Goal: Task Accomplishment & Management: Manage account settings

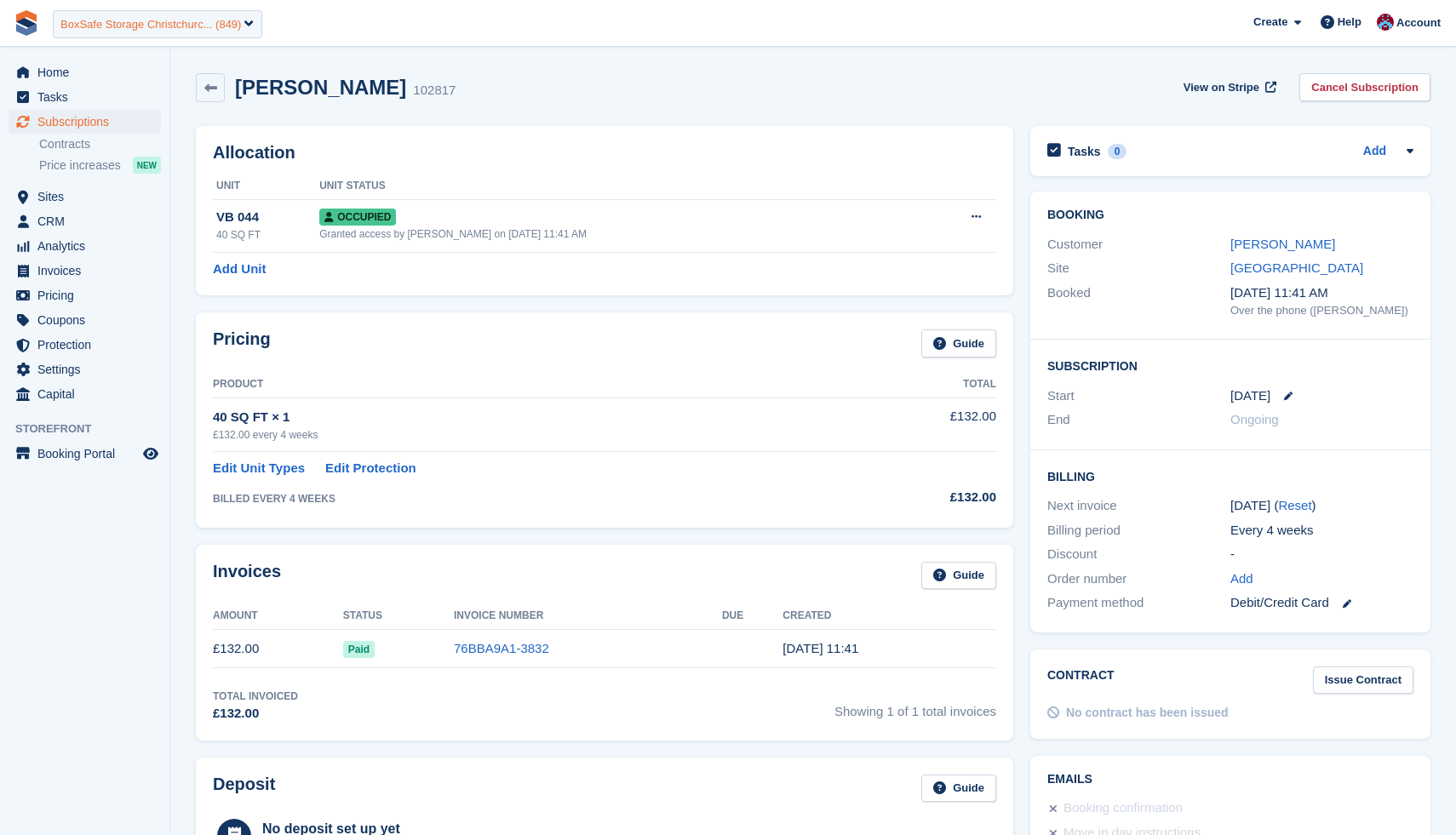
click at [96, 20] on div "BoxSafe Storage Christchurc... (849)" at bounding box center [150, 25] width 180 height 17
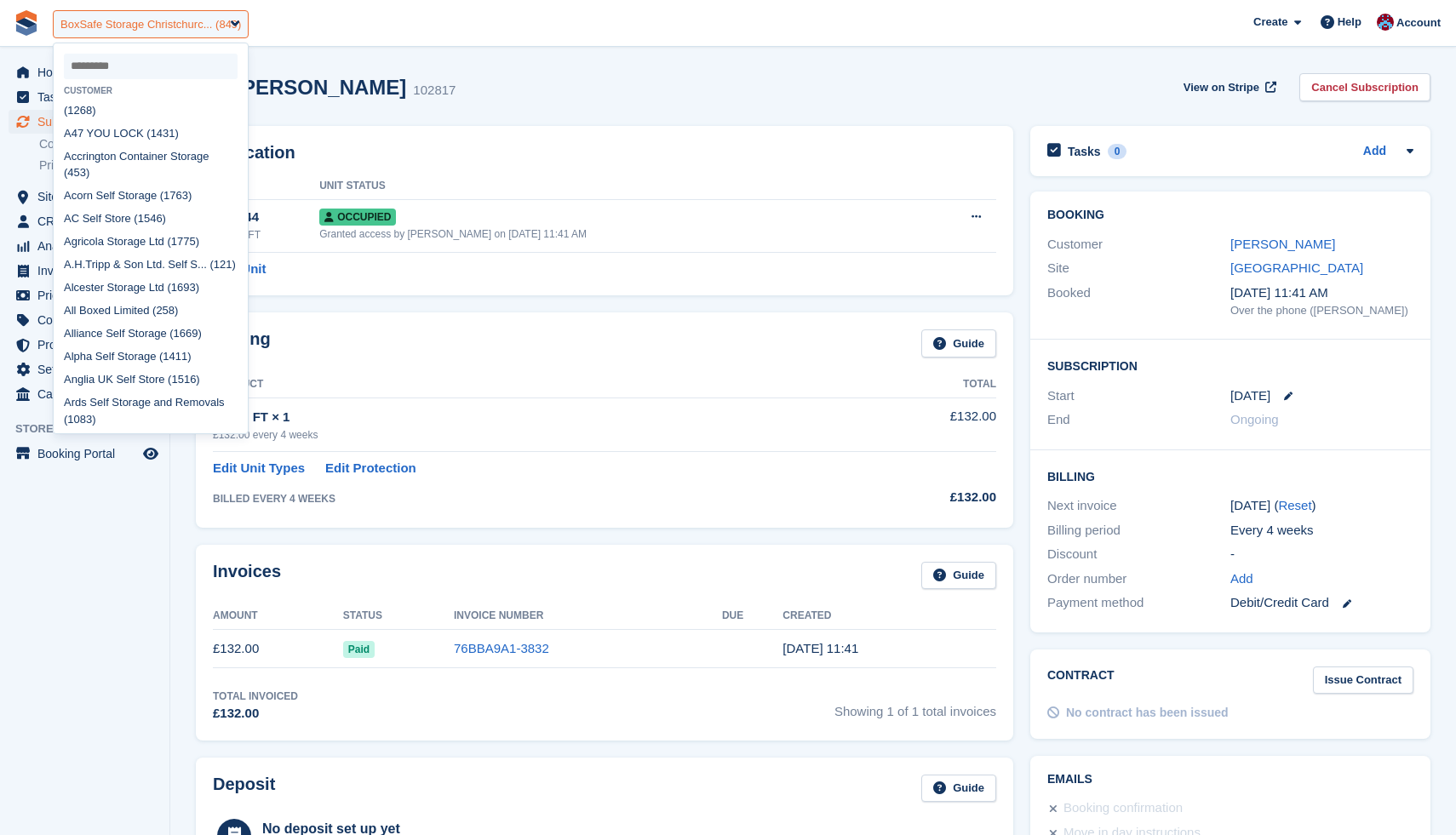
scroll to position [538, 0]
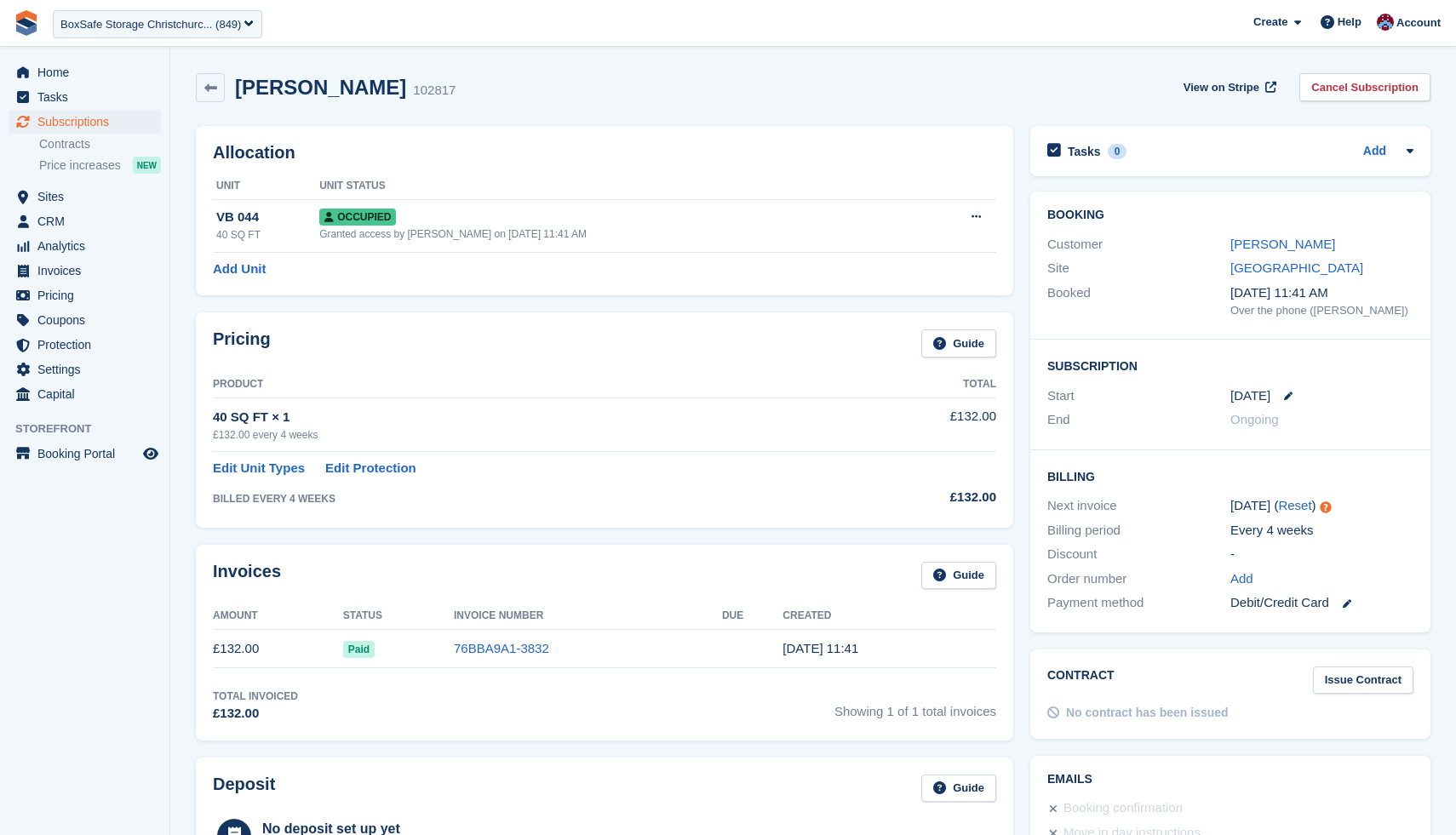
click at [543, 96] on div "Nicola Ross 102817 View on Stripe Cancel Subscription" at bounding box center [812, 87] width 1234 height 29
click at [300, 437] on div "£132.00 every 4 weeks" at bounding box center [532, 435] width 638 height 16
click at [293, 434] on div "£132.00 every 4 weeks" at bounding box center [532, 435] width 638 height 16
click at [120, 15] on div "BoxSafe Storage Christchurc... (849)" at bounding box center [157, 24] width 210 height 28
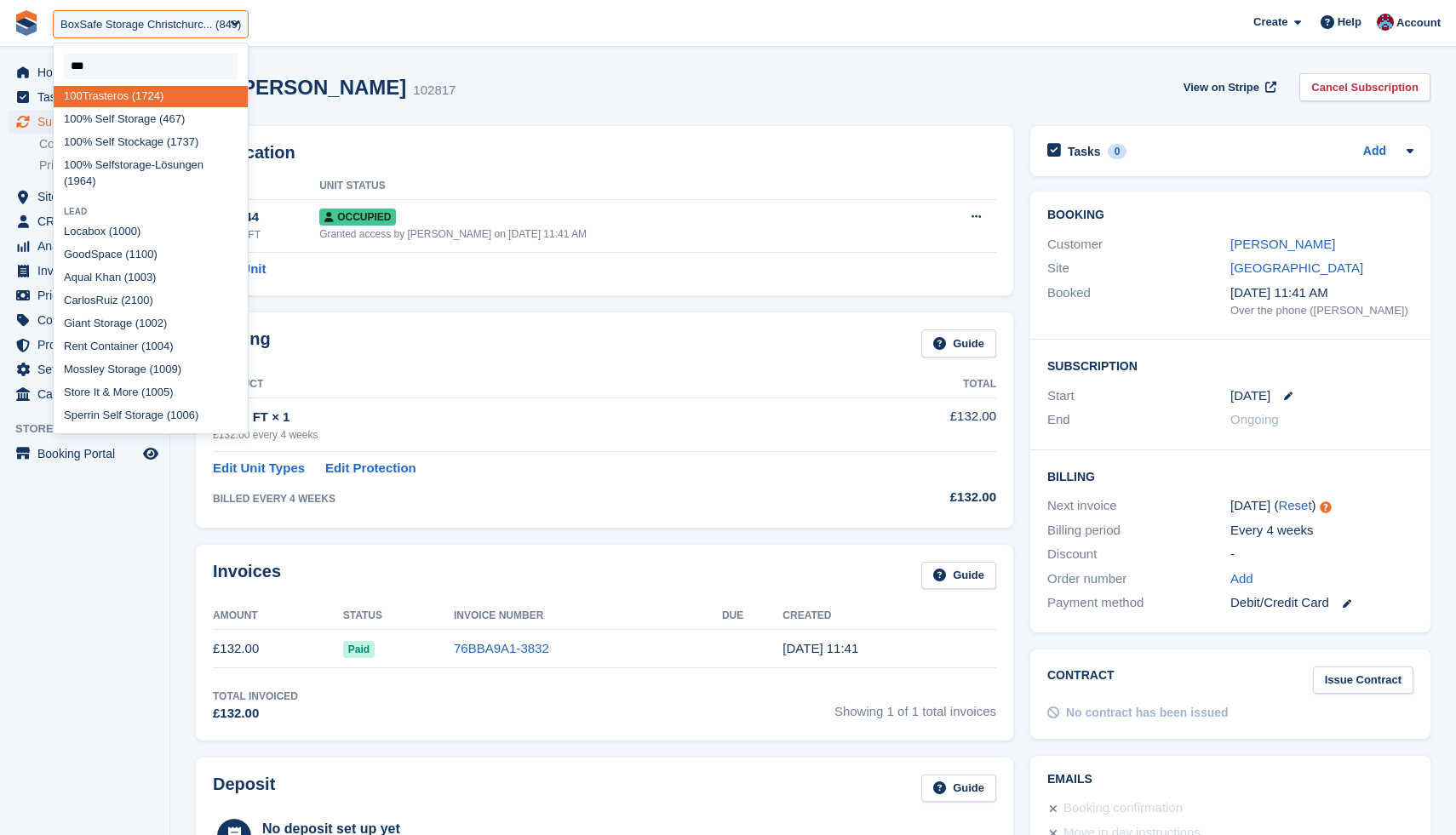
scroll to position [13, 0]
type input "****"
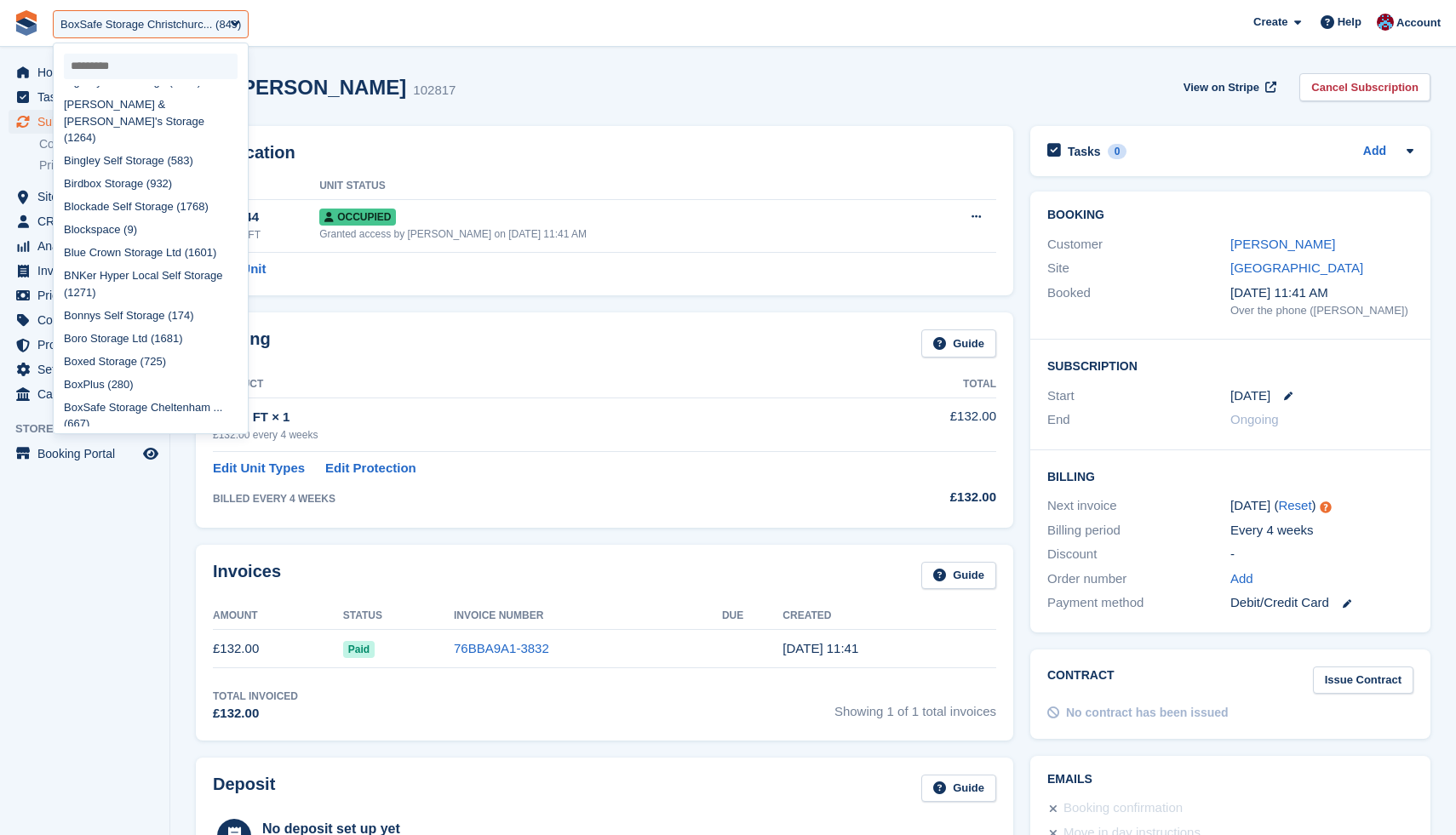
scroll to position [538, 0]
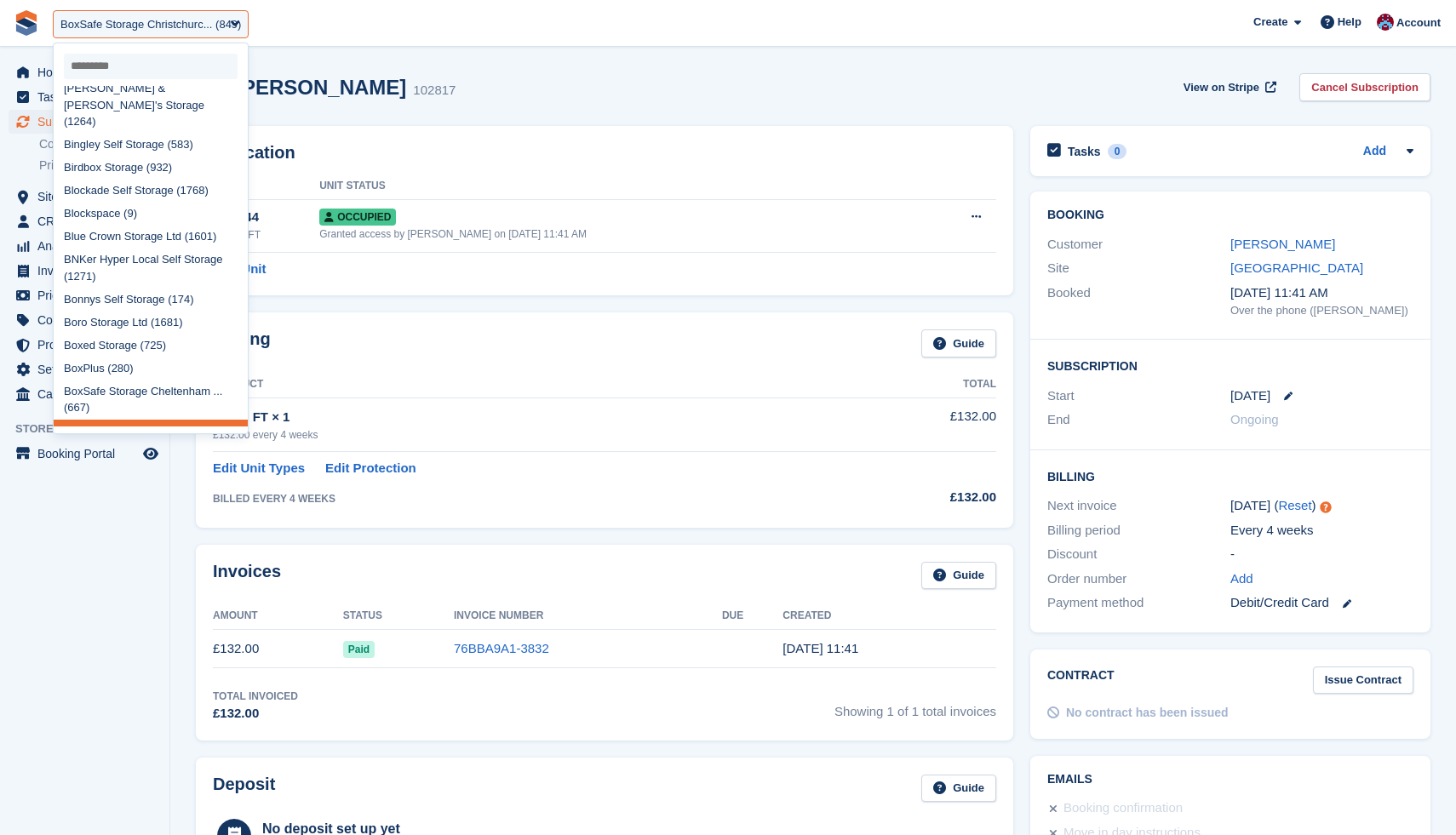
click at [574, 81] on div "Nicola Ross 102817 View on Stripe Cancel Subscription" at bounding box center [812, 87] width 1234 height 29
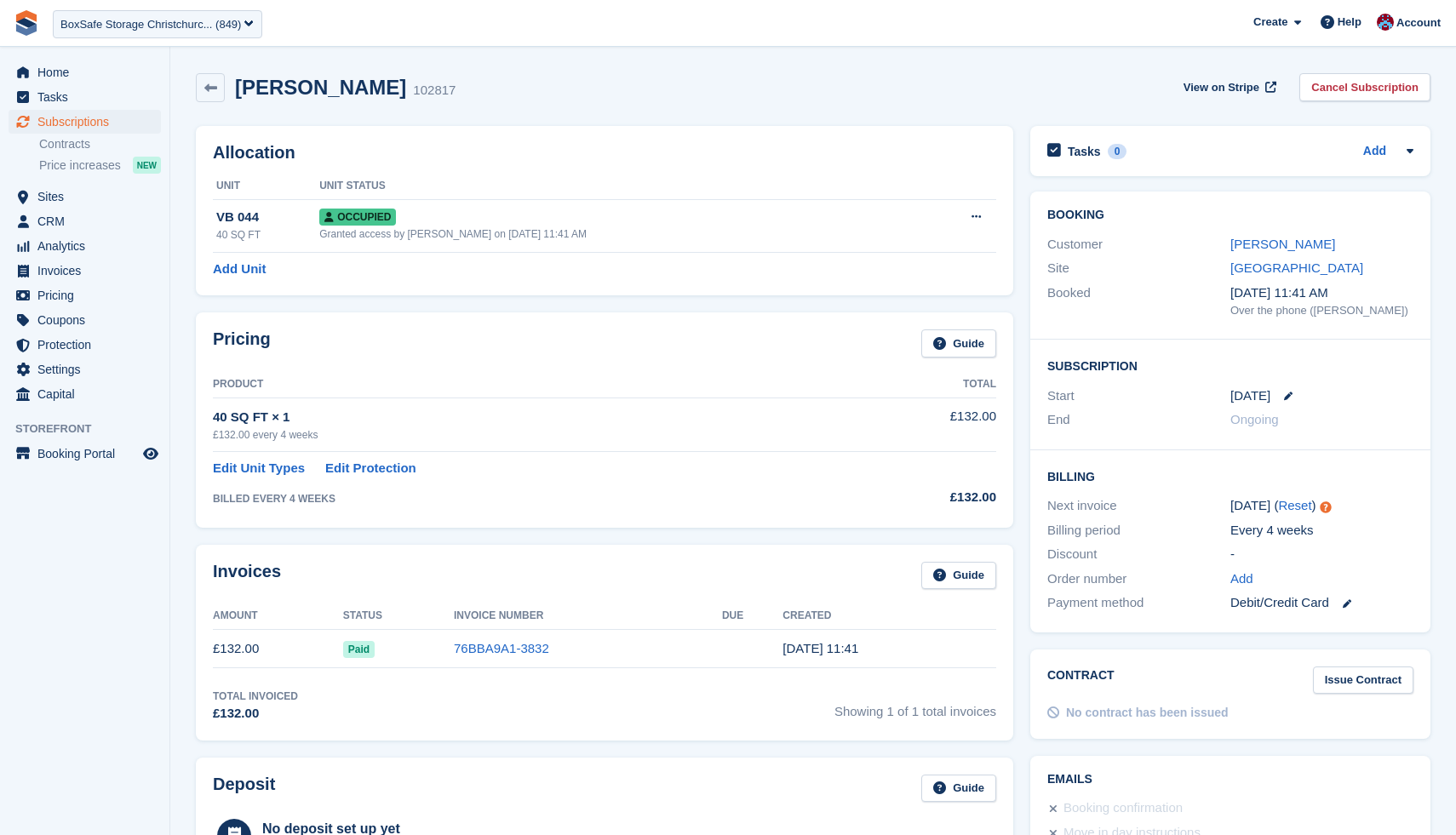
click at [308, 435] on div "£132.00 every 4 weeks" at bounding box center [532, 435] width 638 height 16
drag, startPoint x: 324, startPoint y: 435, endPoint x: 227, endPoint y: 431, distance: 97.1
click at [227, 432] on div "£132.00 every 4 weeks" at bounding box center [532, 435] width 638 height 16
click at [227, 431] on div "£132.00 every 4 weeks" at bounding box center [532, 435] width 638 height 16
click at [282, 430] on div "£132.00 every 4 weeks" at bounding box center [532, 435] width 638 height 16
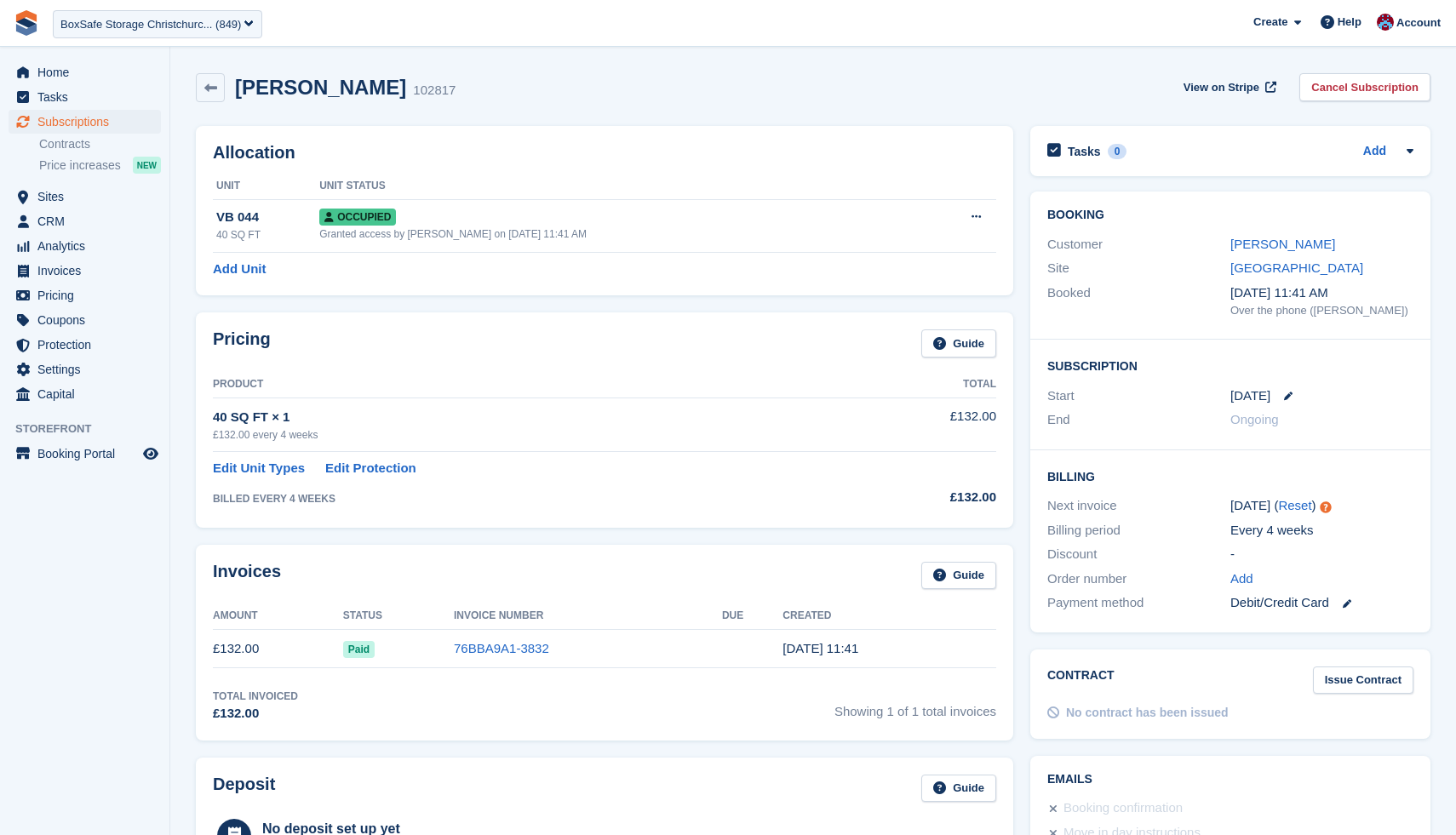
click at [265, 445] on td "40 SQ FT × 1 £132.00 every 4 weeks" at bounding box center [532, 424] width 638 height 54
click at [270, 440] on div "£132.00 every 4 weeks" at bounding box center [532, 435] width 638 height 16
click at [344, 404] on td "40 SQ FT × 1 £132.00 every 4 weeks" at bounding box center [532, 424] width 638 height 54
click at [832, 84] on div "Nicola Ross 102817 View on Stripe Cancel Subscription" at bounding box center [812, 87] width 1234 height 29
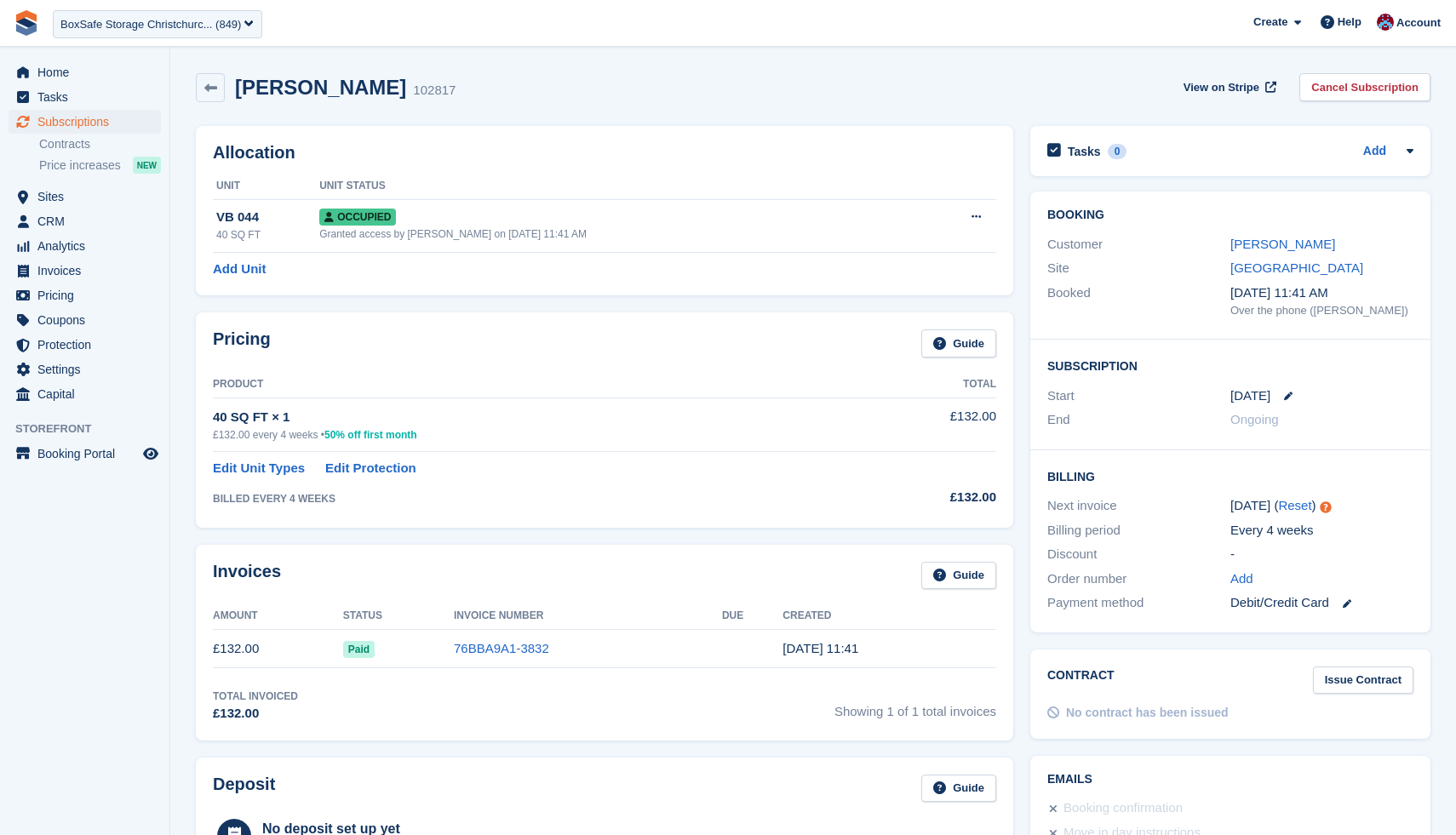
drag, startPoint x: 444, startPoint y: 428, endPoint x: 328, endPoint y: 427, distance: 116.0
click at [328, 427] on div "£132.00 every 4 weeks • 50% off first month" at bounding box center [532, 435] width 638 height 16
copy div "• 50% off first month"
click at [587, 300] on div "Allocation Unit Unit Status VB 044 40 SQ FT Occupied Granted access by Kim on 2…" at bounding box center [604, 210] width 834 height 186
click at [282, 415] on div "40 SQ FT × 1" at bounding box center [532, 418] width 638 height 20
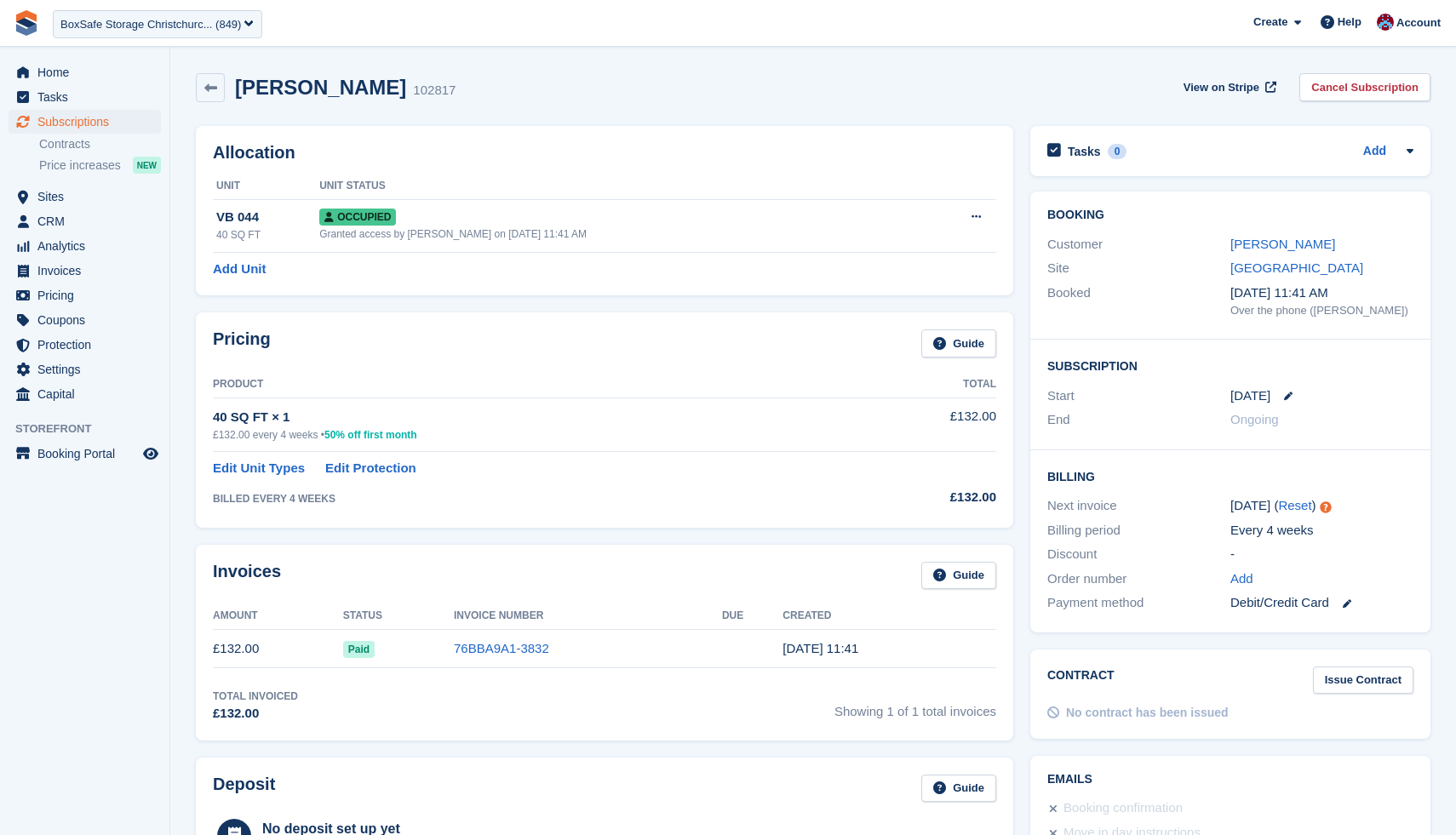
copy div "×"
click at [617, 373] on th "Product" at bounding box center [532, 384] width 638 height 27
click at [252, 405] on td "40 SQ FT × 1 £132.00 every 4 weeks • 50% off first month" at bounding box center [532, 424] width 638 height 54
click at [252, 416] on div "40 SQ FT × 1" at bounding box center [532, 418] width 638 height 20
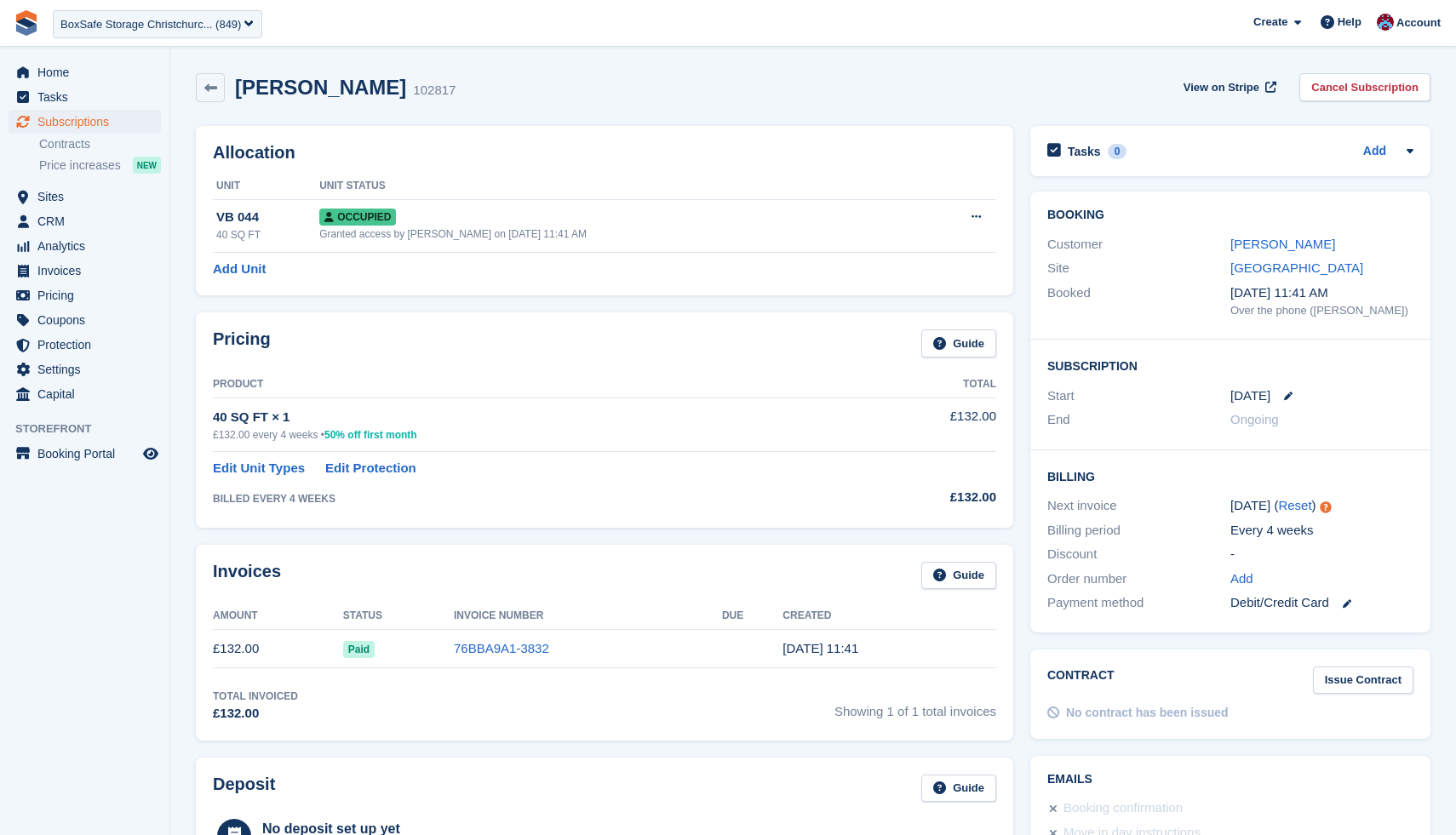
click at [252, 416] on div "40 SQ FT × 1" at bounding box center [532, 418] width 638 height 20
click at [66, 126] on span "Subscriptions" at bounding box center [88, 121] width 102 height 23
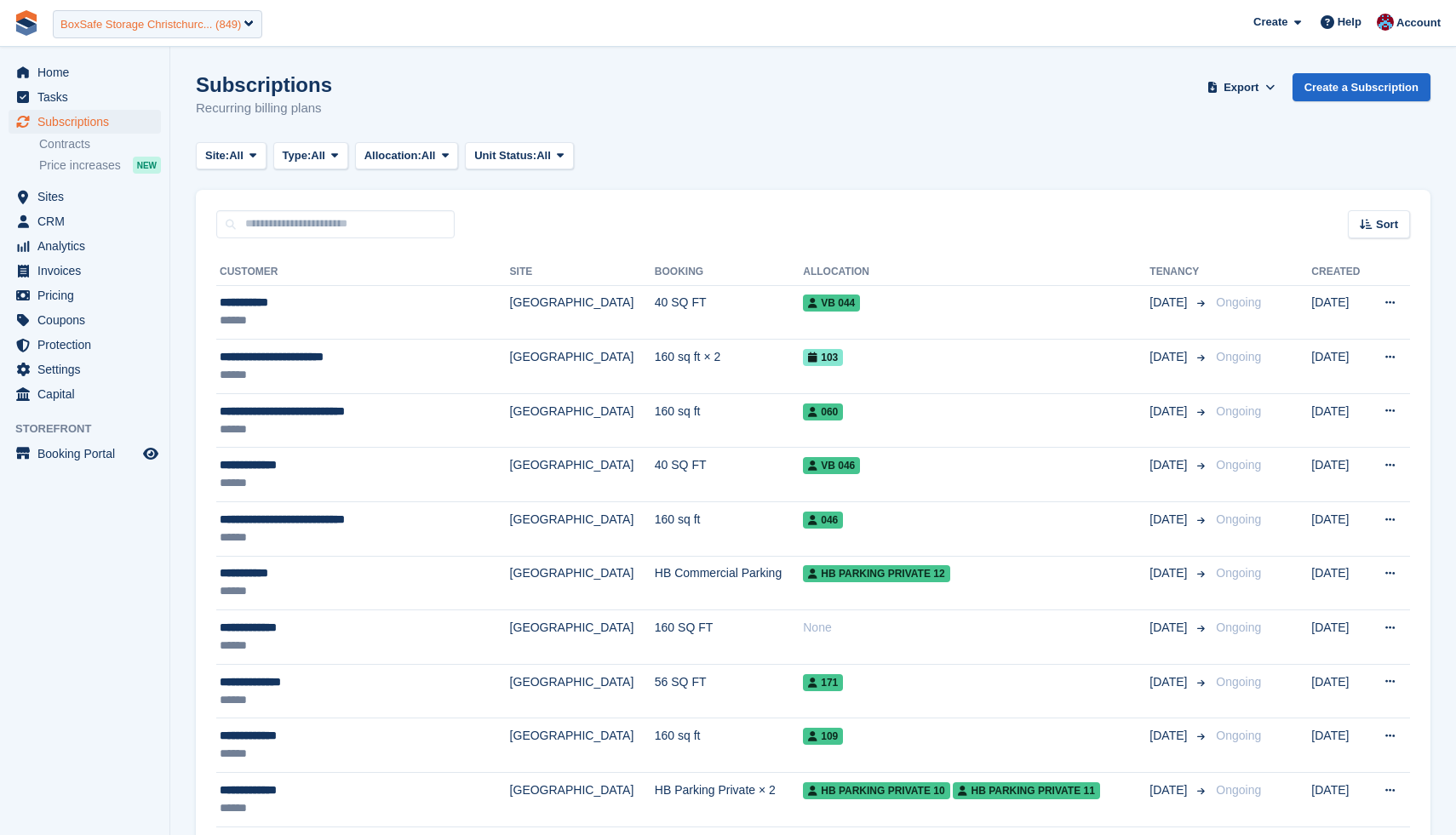
click at [156, 15] on div "BoxSafe Storage Christchurc... (849)" at bounding box center [157, 24] width 210 height 28
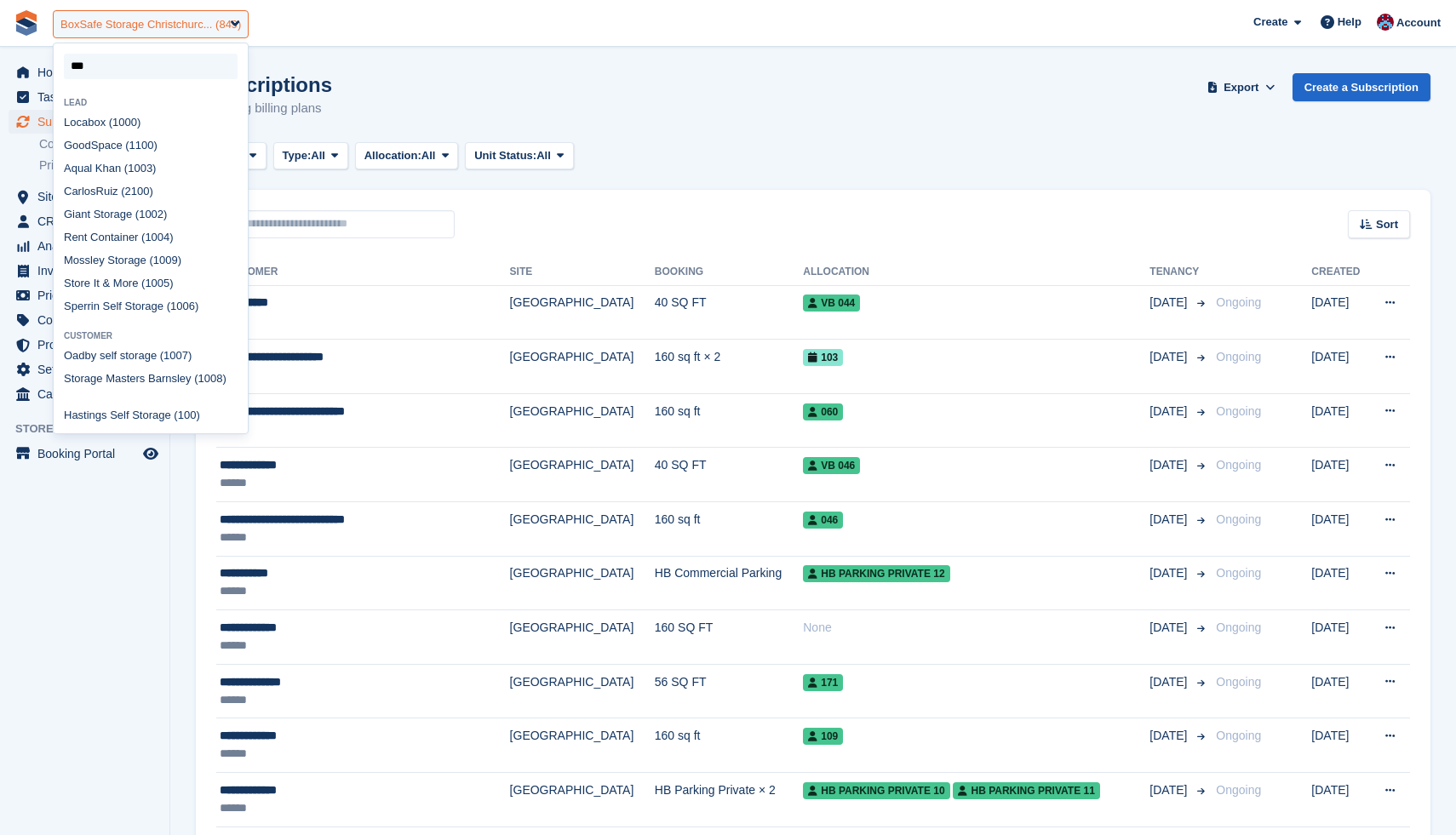
scroll to position [23, 0]
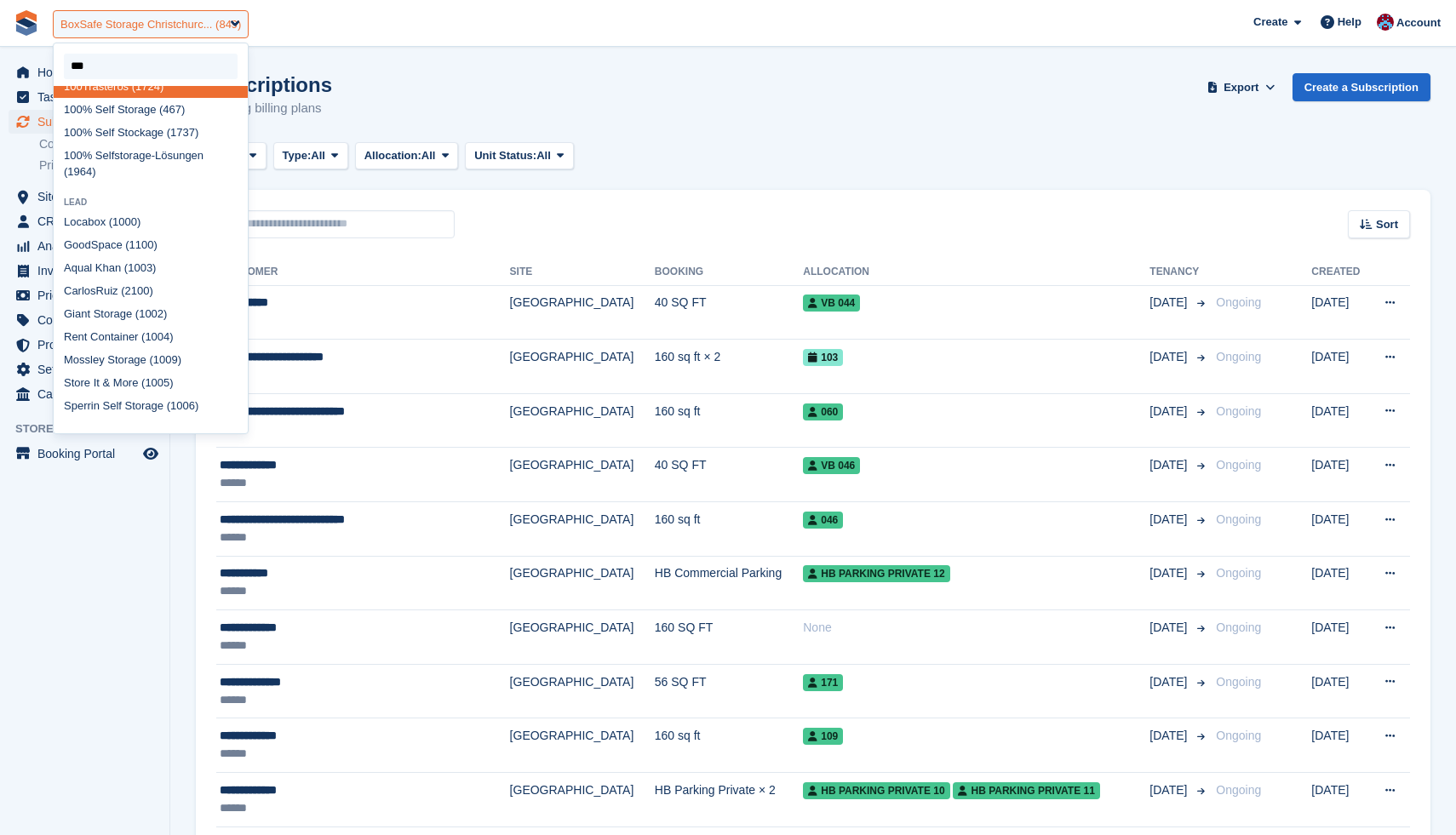
type input "****"
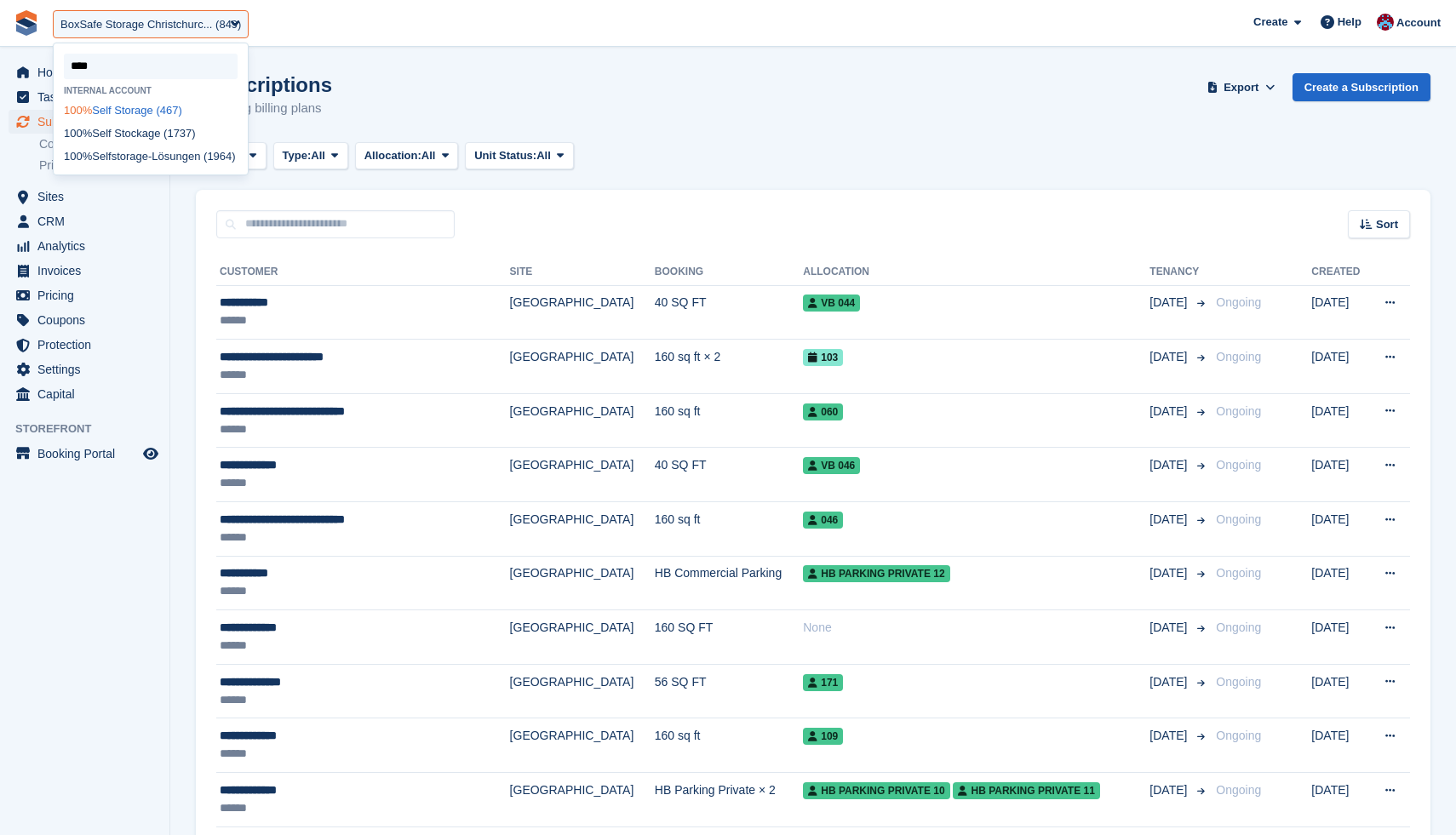
click at [127, 112] on div "100% Self Storage (467)" at bounding box center [150, 110] width 194 height 23
select select "***"
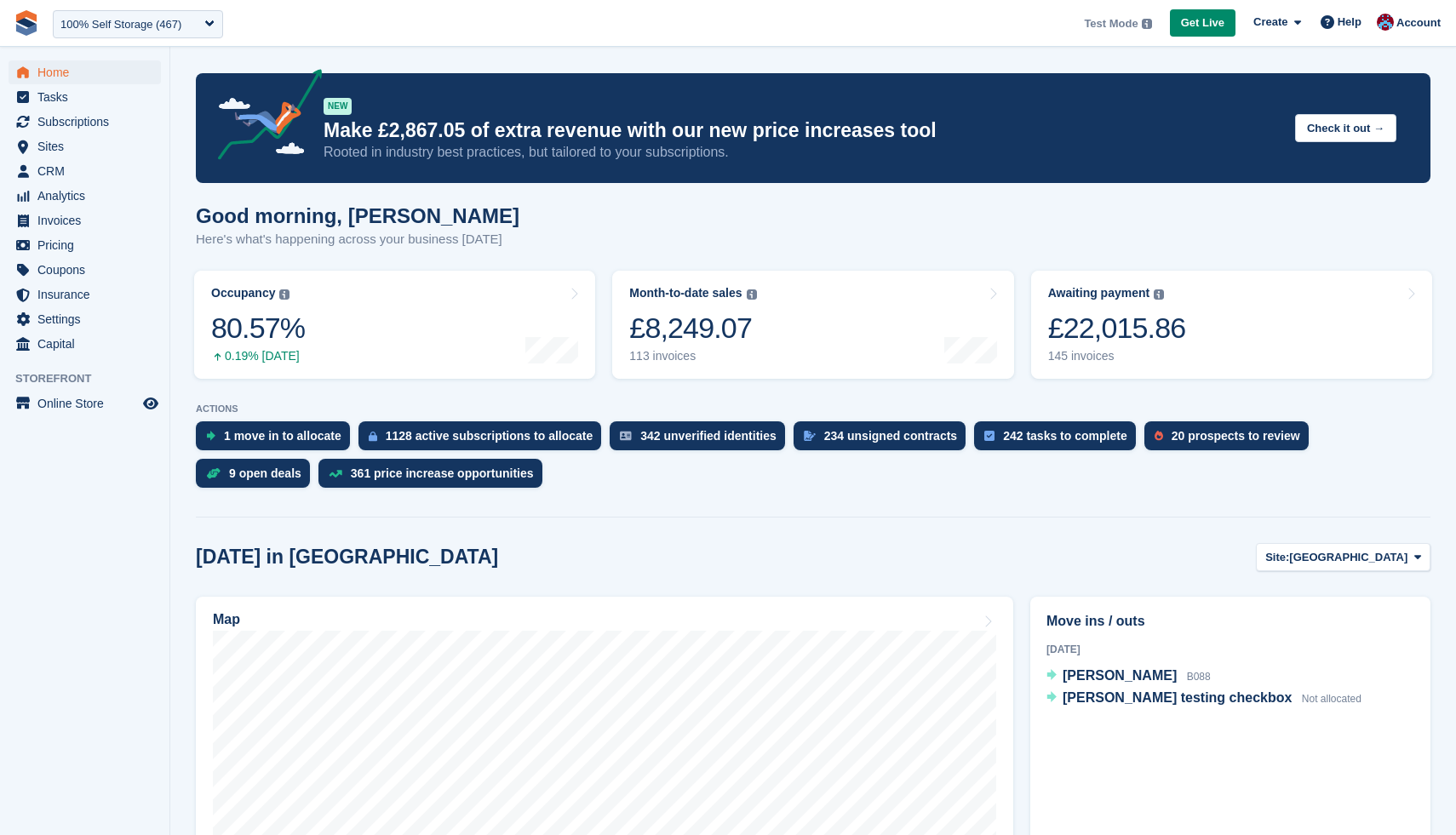
scroll to position [9, 0]
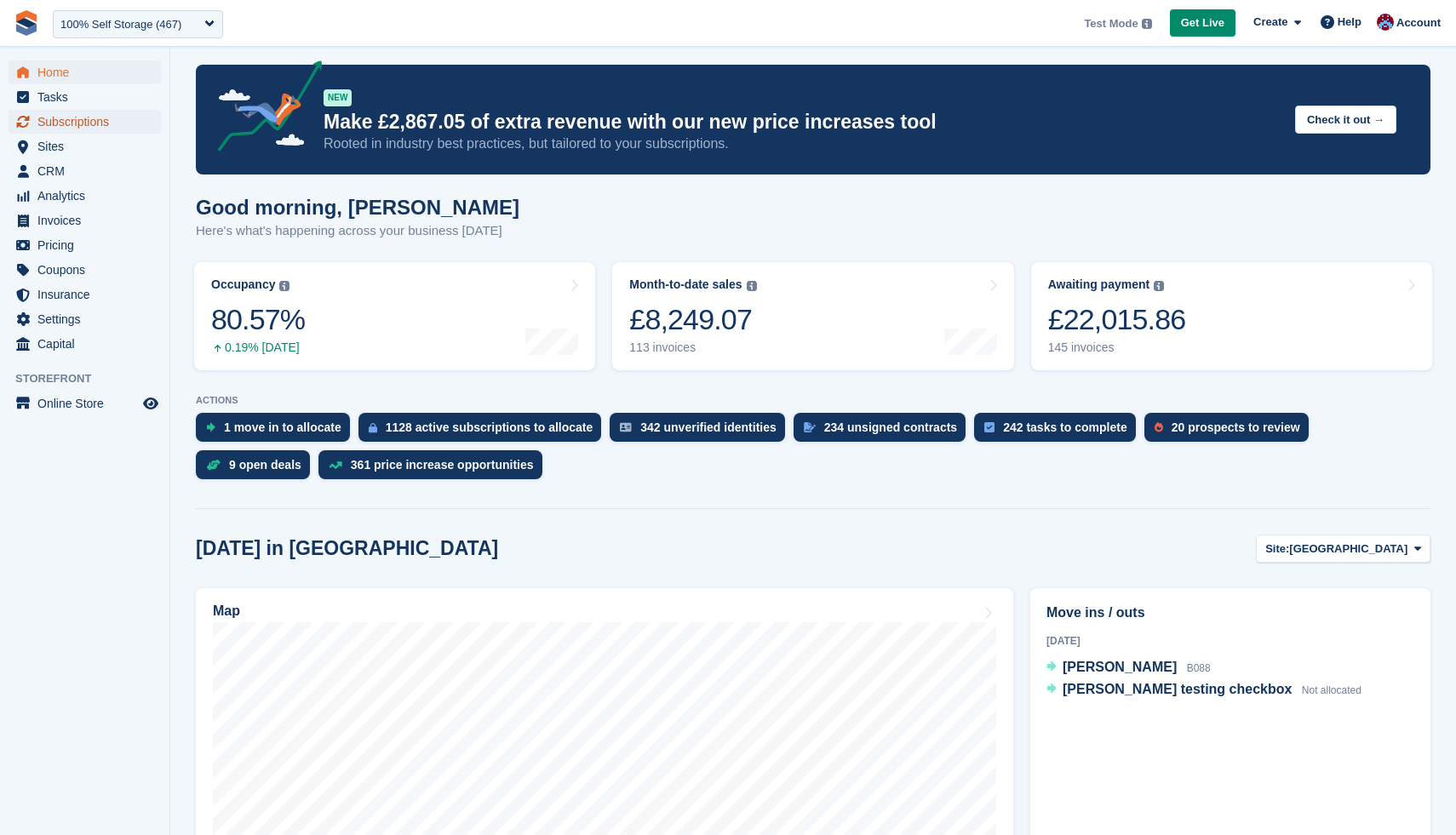
click at [100, 130] on span "Subscriptions" at bounding box center [88, 121] width 102 height 23
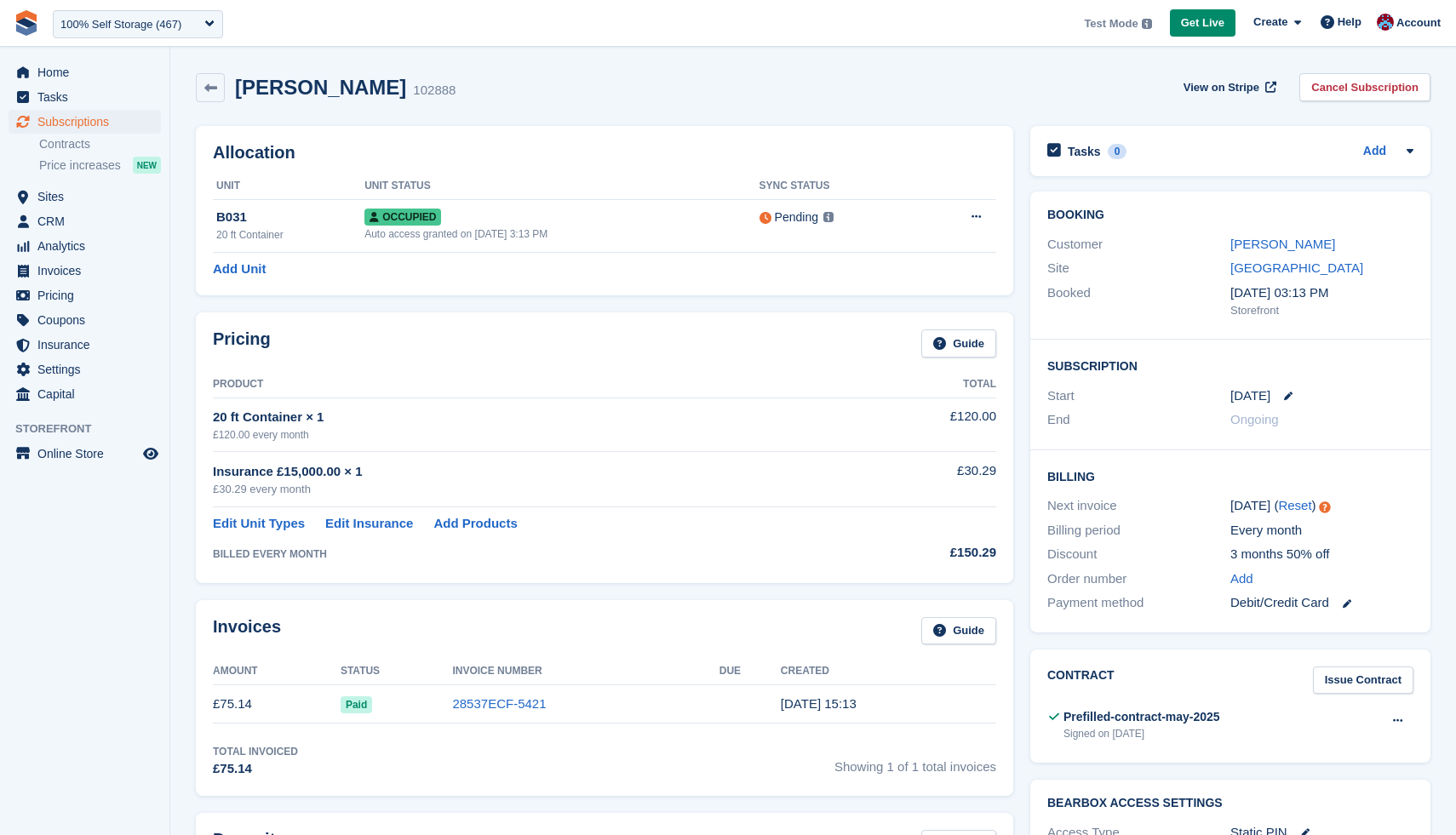
click at [295, 416] on div "20 ft Container × 1" at bounding box center [553, 418] width 680 height 20
click at [299, 418] on div "20 ft Container × 1" at bounding box center [553, 418] width 680 height 20
click at [263, 418] on div "20 ft Container × 1" at bounding box center [553, 418] width 680 height 20
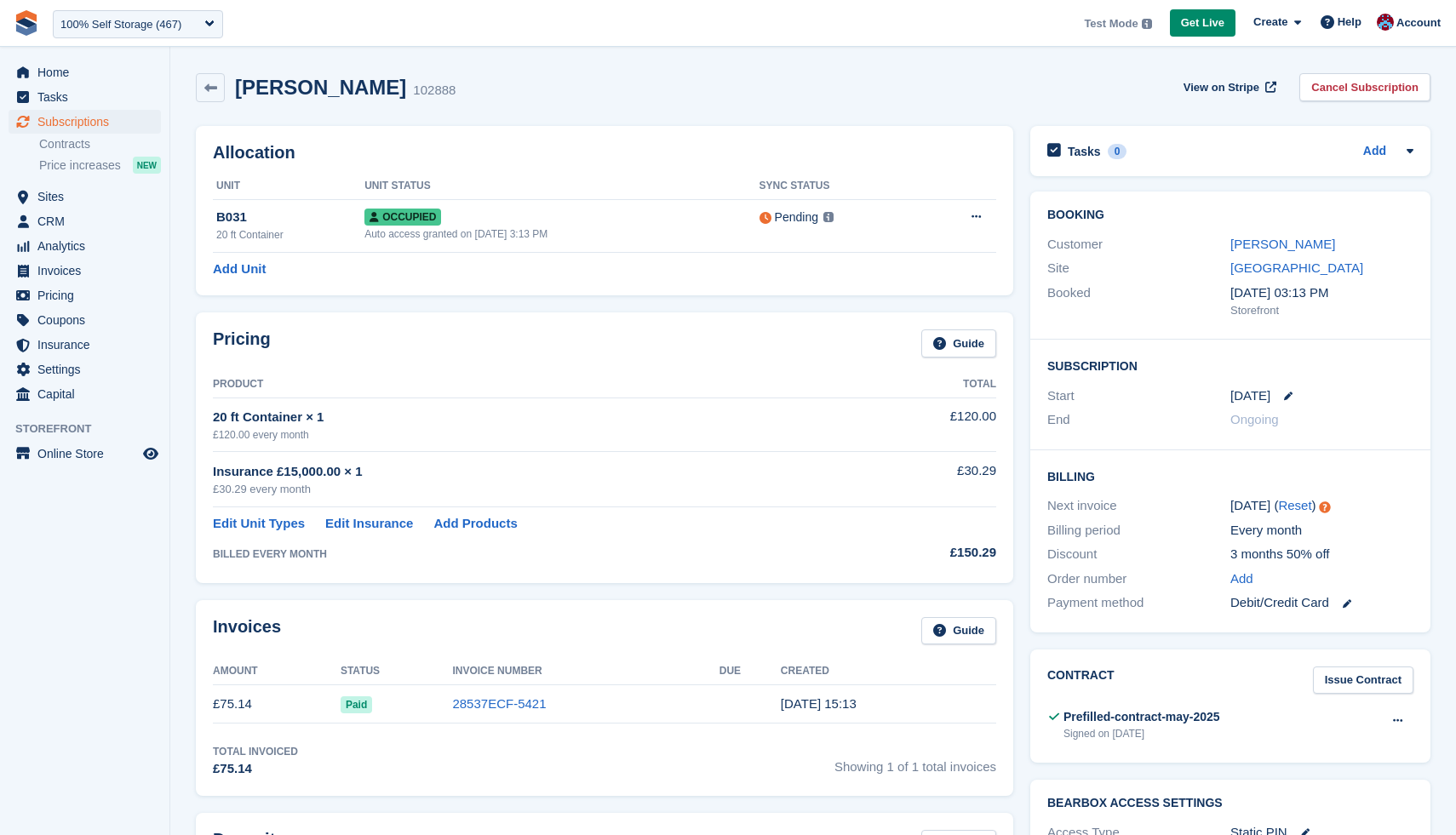
click at [299, 423] on div "20 ft Container × 1" at bounding box center [553, 418] width 680 height 20
click at [973, 418] on td "£120.00" at bounding box center [945, 424] width 103 height 54
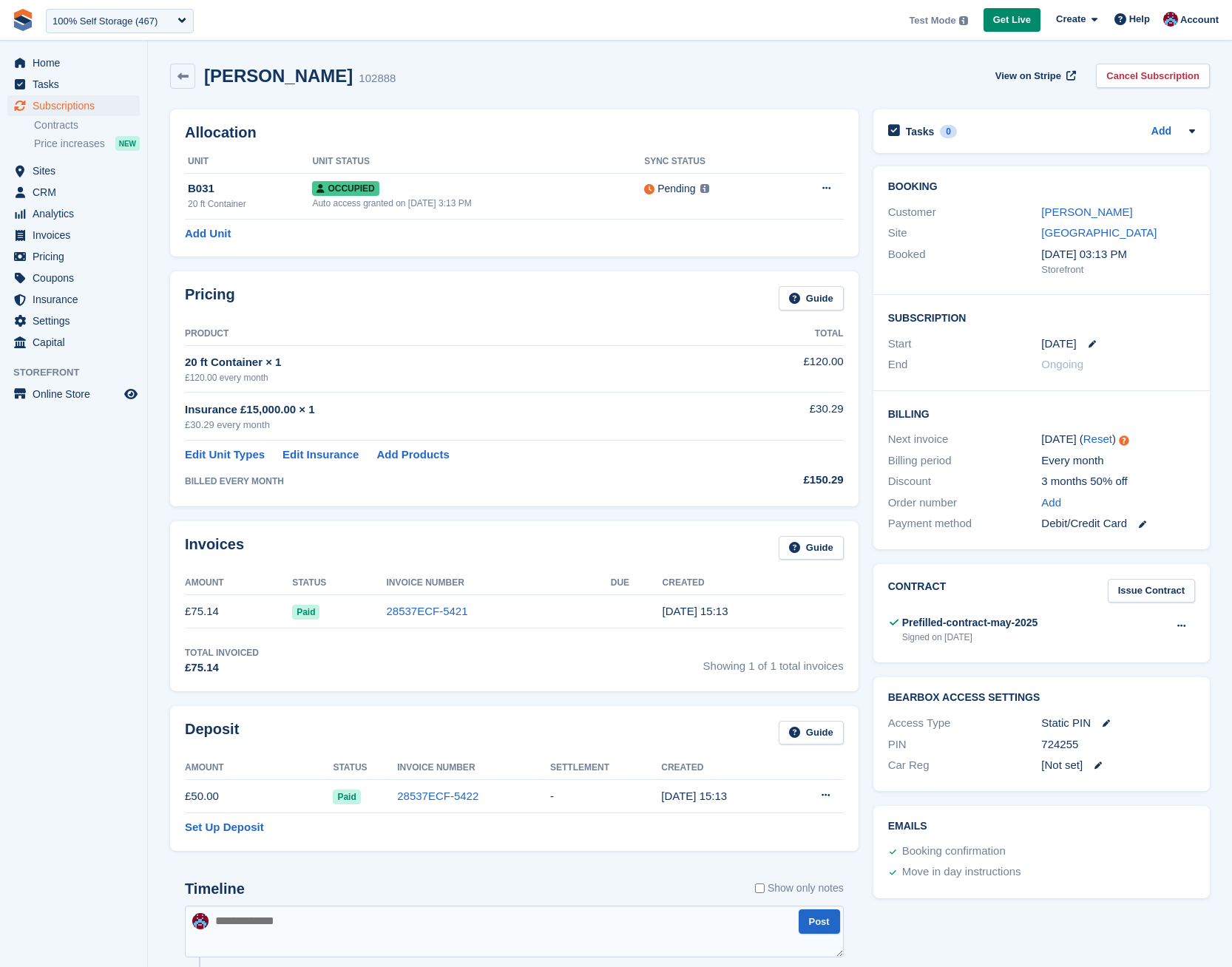
scroll to position [1, 0]
click at [68, 53] on span "Home" at bounding box center [76, 62] width 88 height 20
click at [291, 338] on th "Product" at bounding box center [477, 334] width 583 height 23
click at [304, 320] on div "Pricing Guide Product Total 60 ft container × 1 £49.50 every month Dynamic £49.…" at bounding box center [514, 389] width 688 height 236
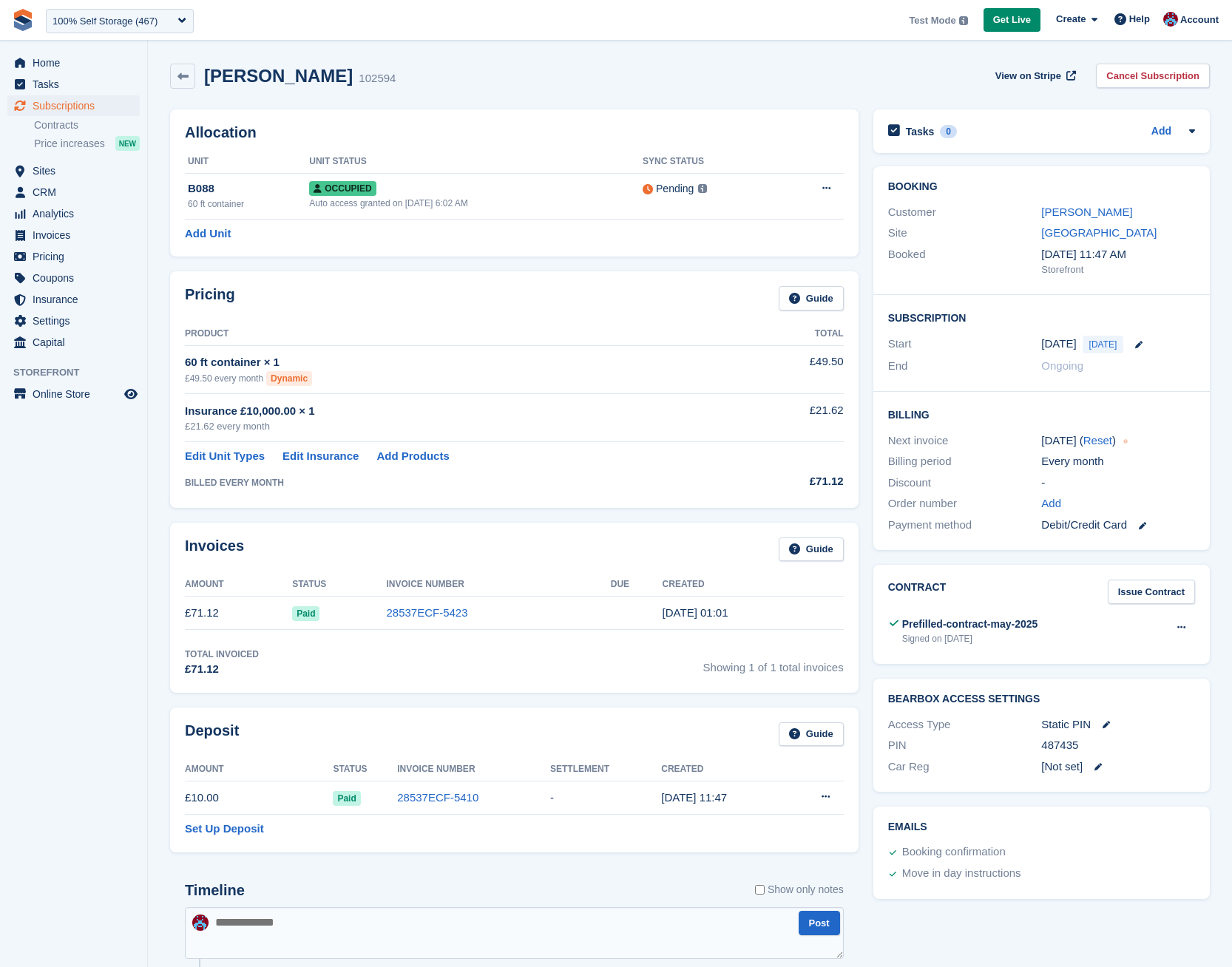
click at [312, 290] on div "Pricing Guide" at bounding box center [514, 303] width 659 height 33
click at [298, 313] on div "Pricing Guide" at bounding box center [514, 303] width 659 height 33
click at [354, 264] on div "Pricing Guide Product Total 60 ft container × 1 £49.50 every month Dynamic £49.…" at bounding box center [514, 389] width 703 height 251
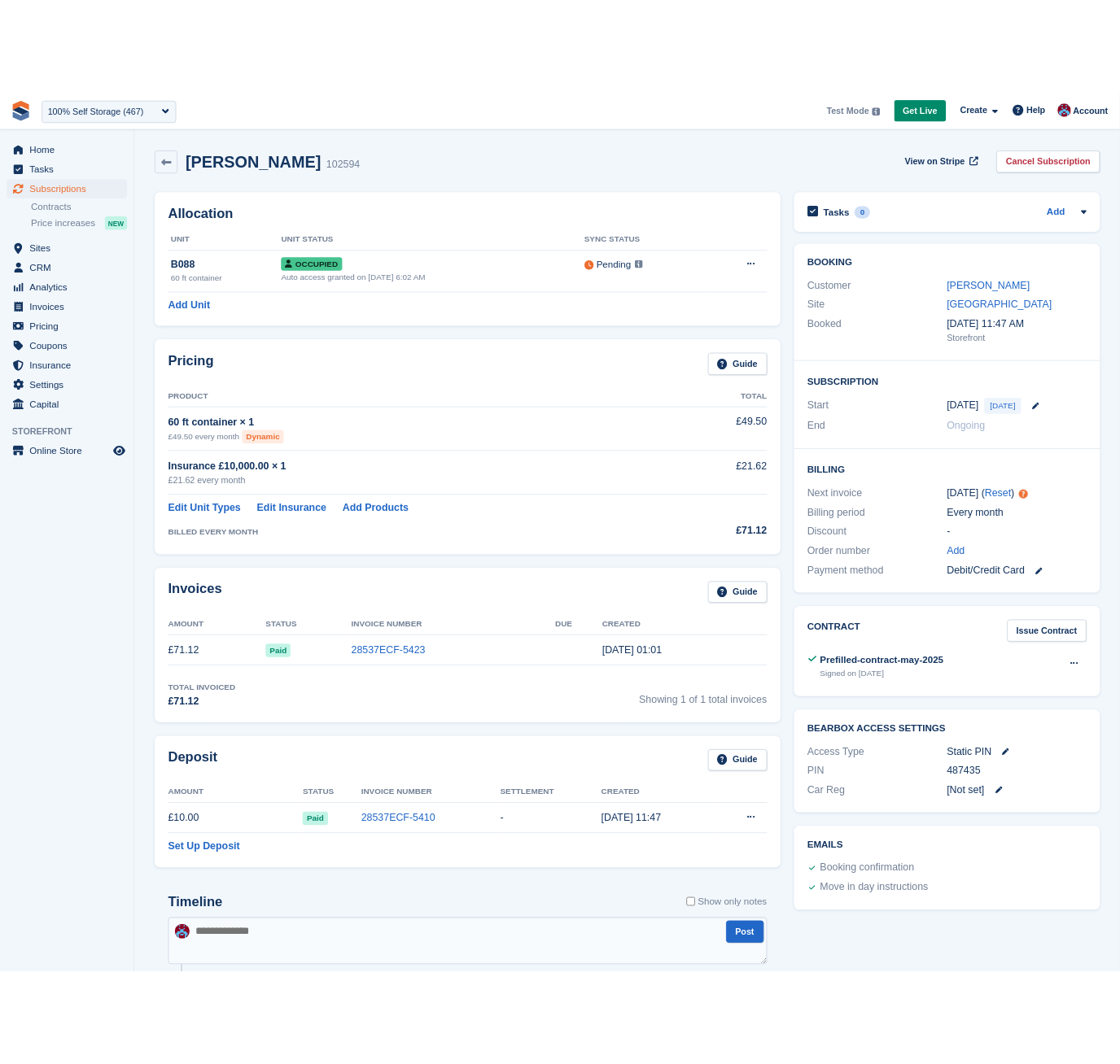
scroll to position [1, 0]
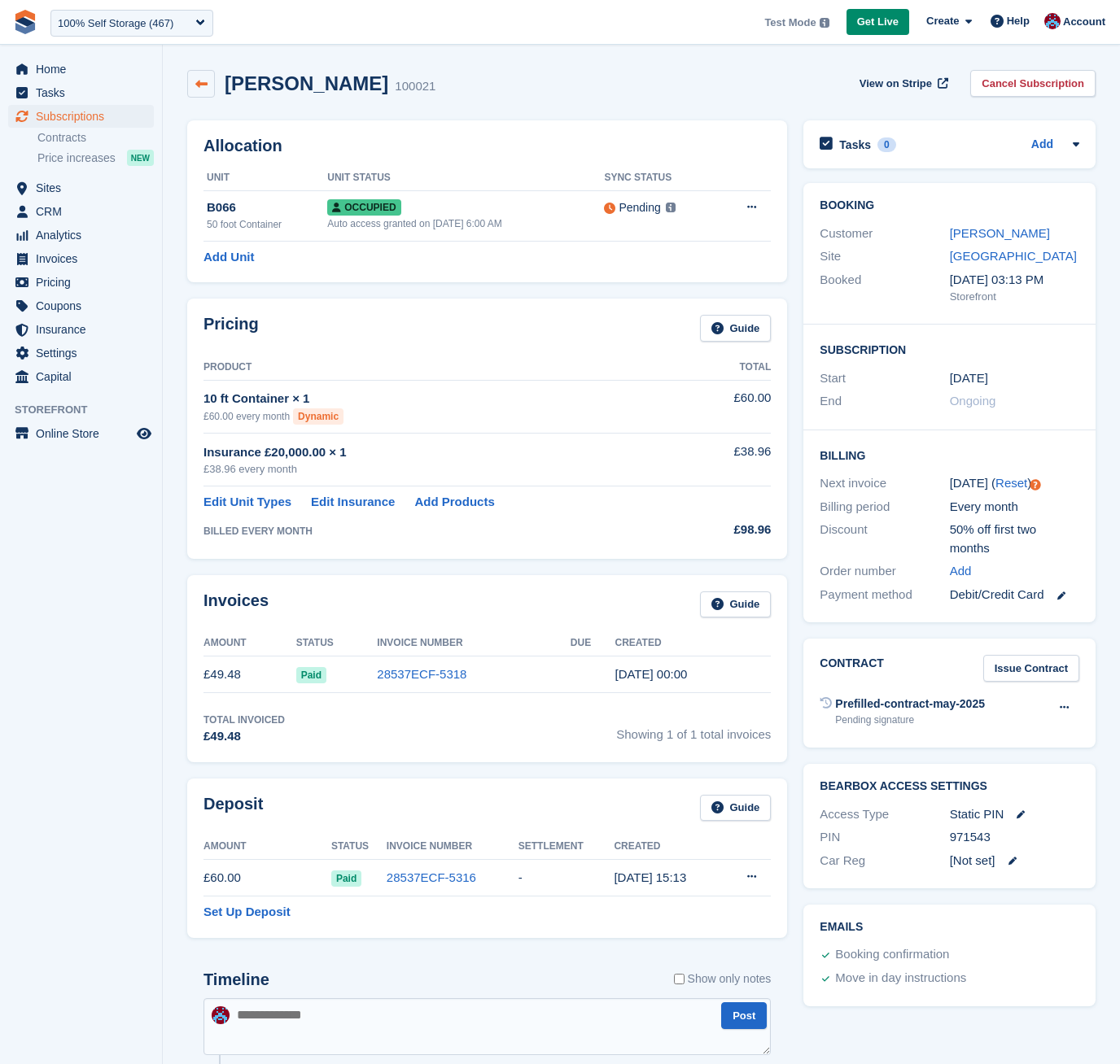
click at [203, 80] on icon at bounding box center [201, 84] width 12 height 12
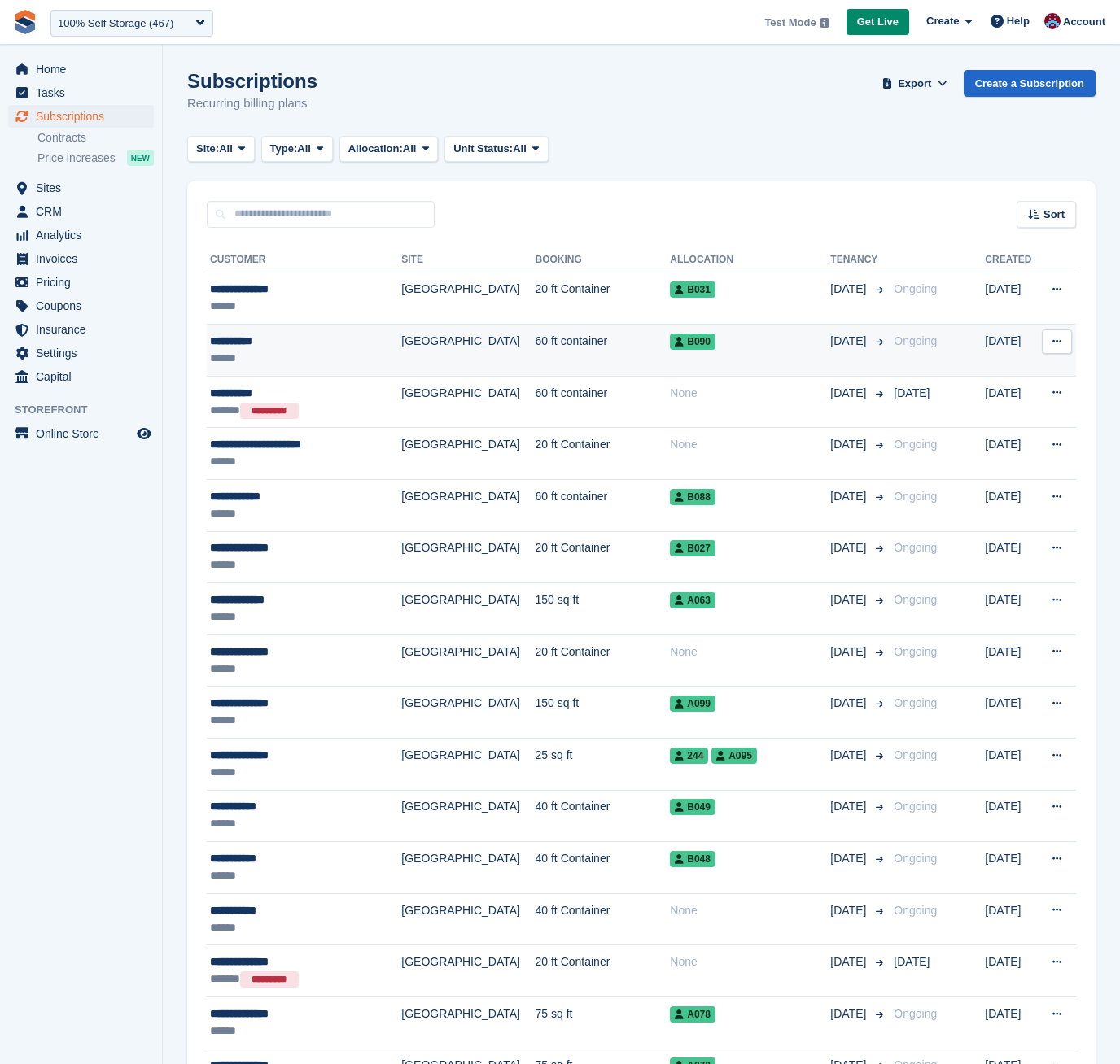
scroll to position [1, 0]
click at [321, 354] on div "******" at bounding box center [295, 357] width 170 height 17
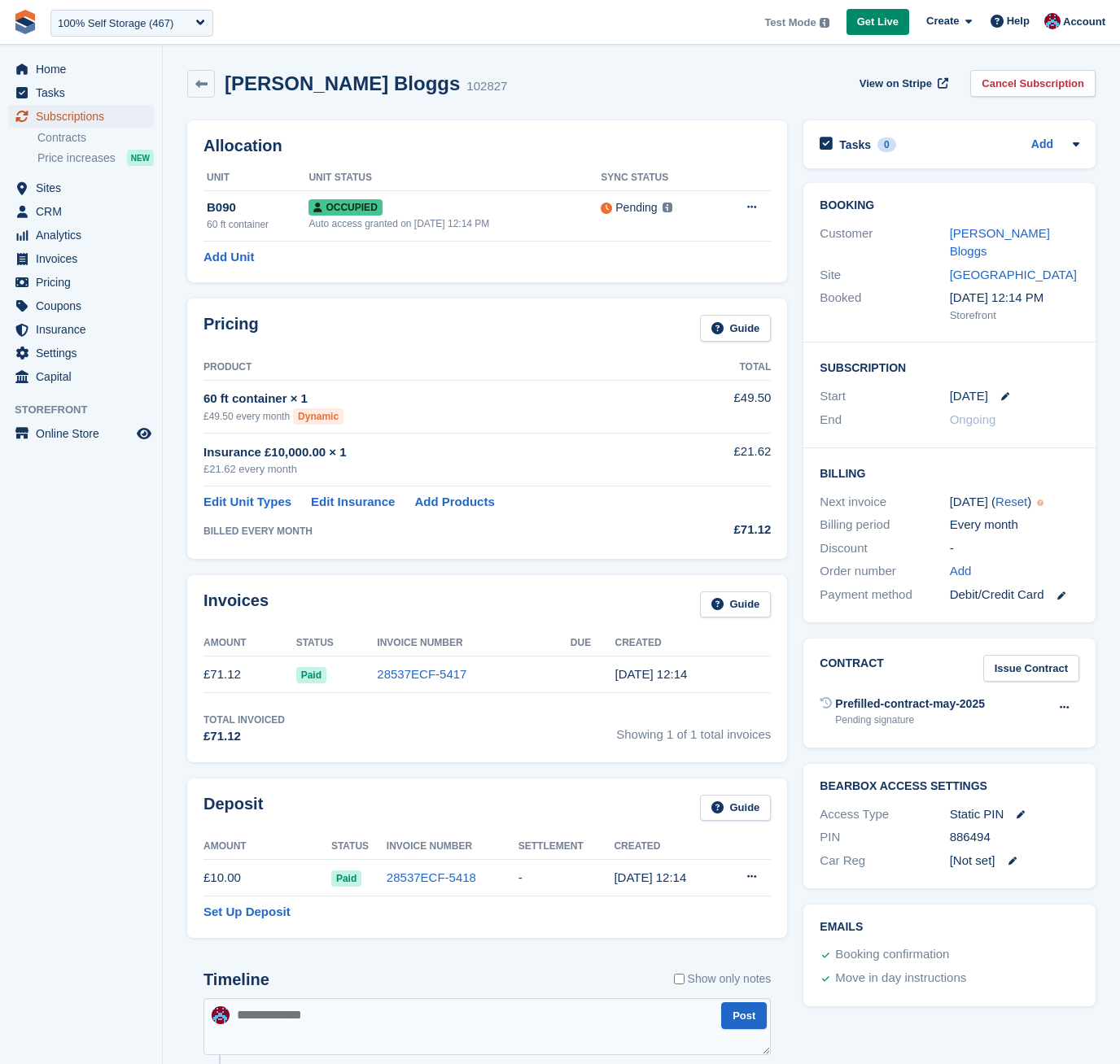
click at [59, 116] on span "Subscriptions" at bounding box center [84, 116] width 97 height 22
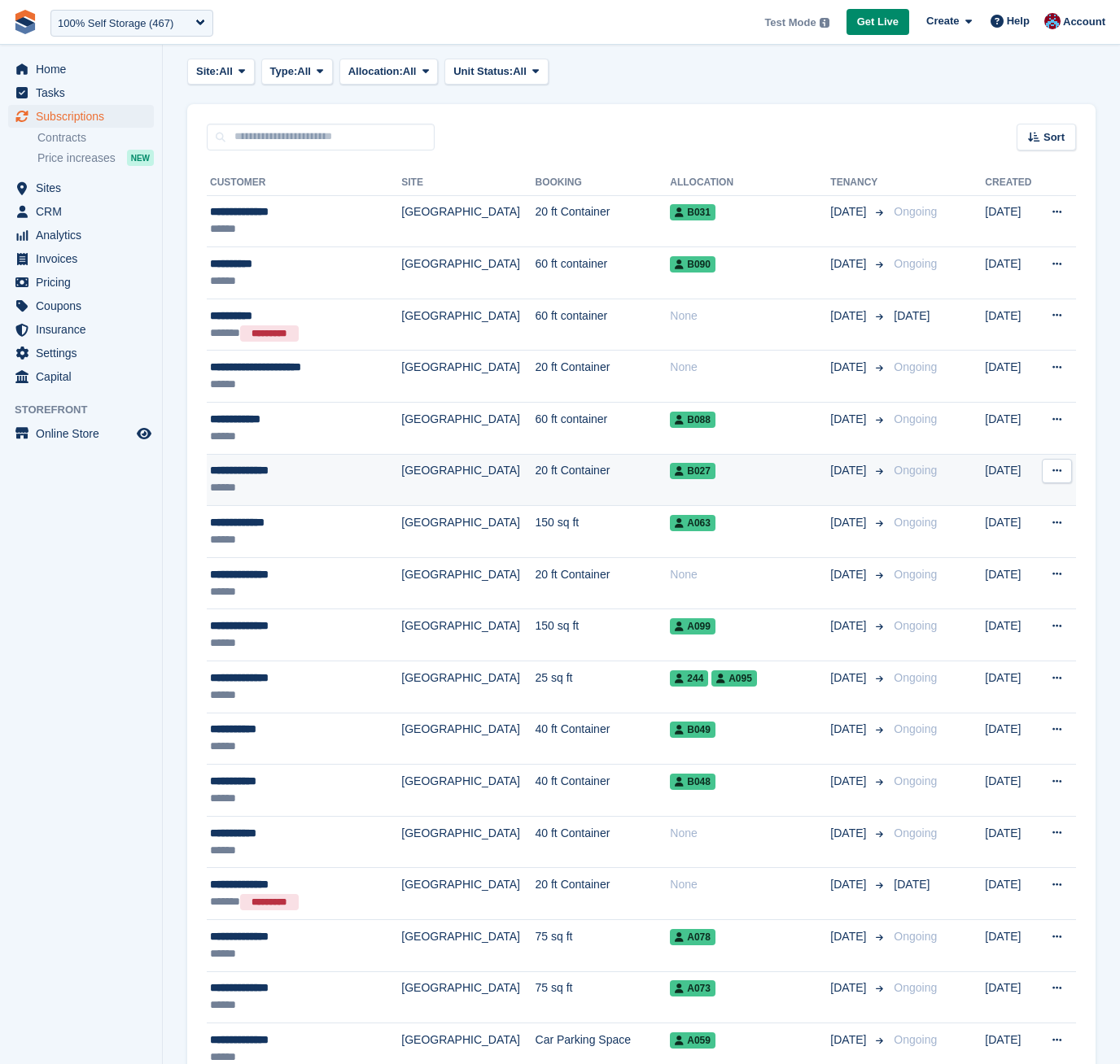
scroll to position [86, 0]
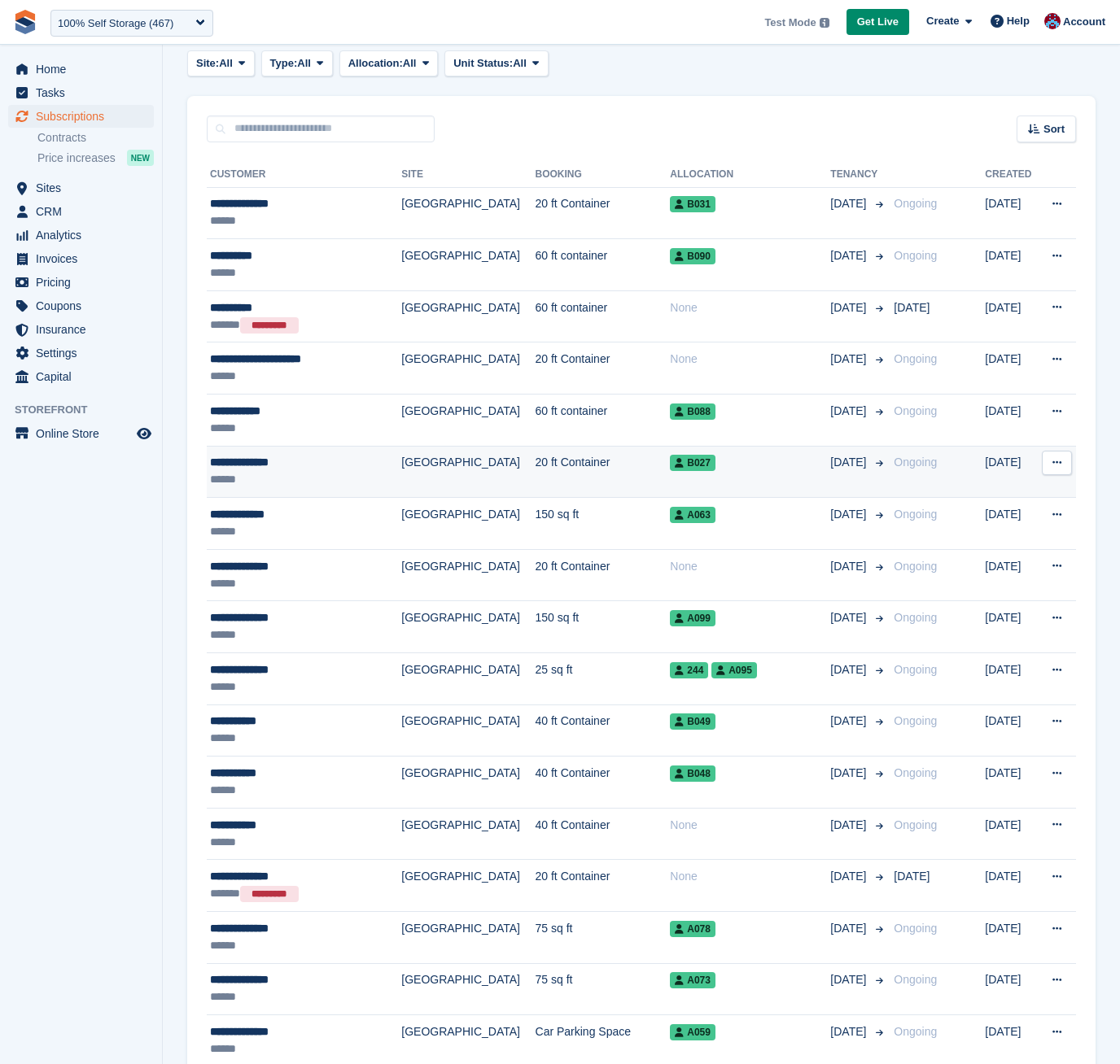
click at [412, 451] on td "[GEOGRAPHIC_DATA]" at bounding box center [468, 471] width 134 height 52
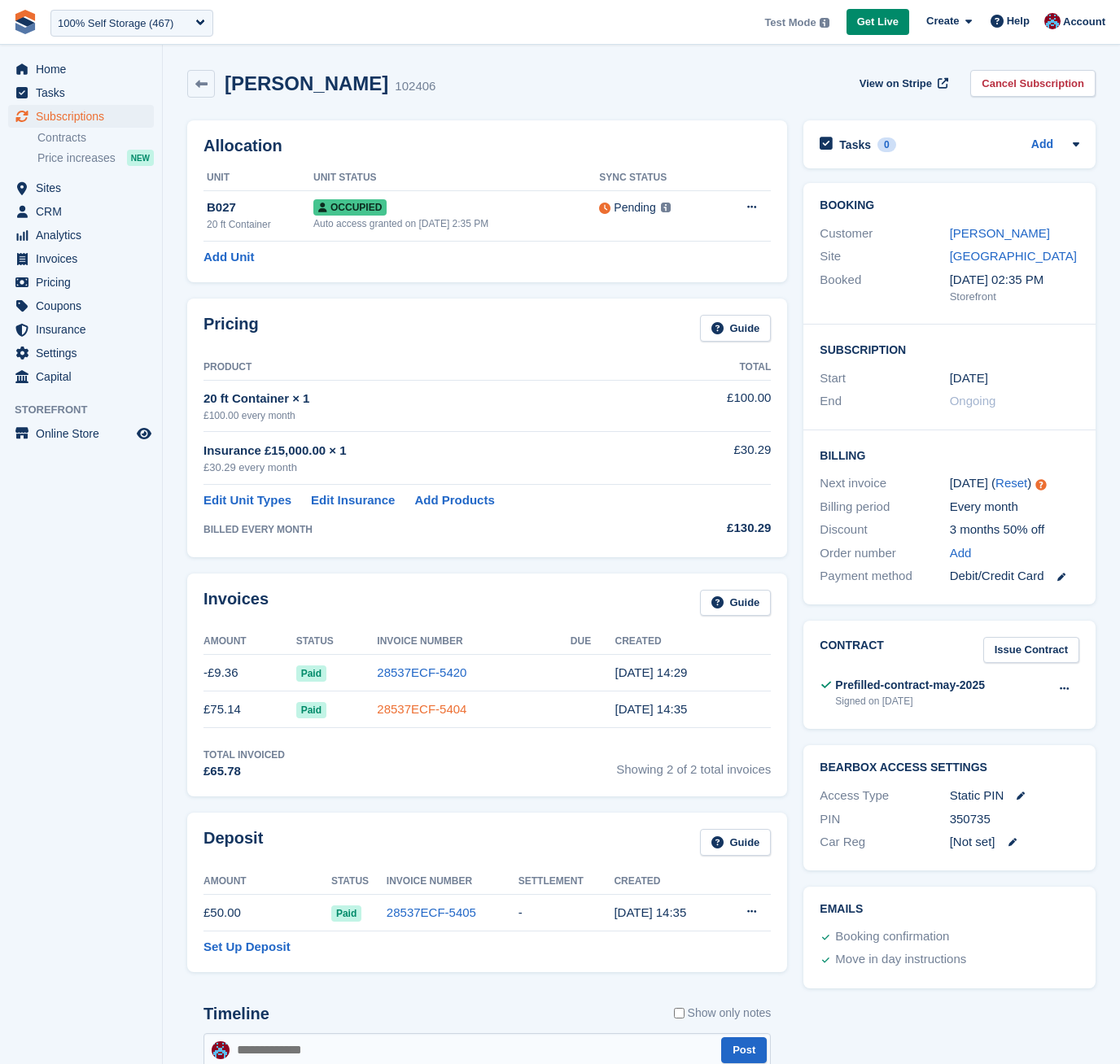
click at [400, 714] on link "28537ECF-5404" at bounding box center [422, 709] width 90 height 14
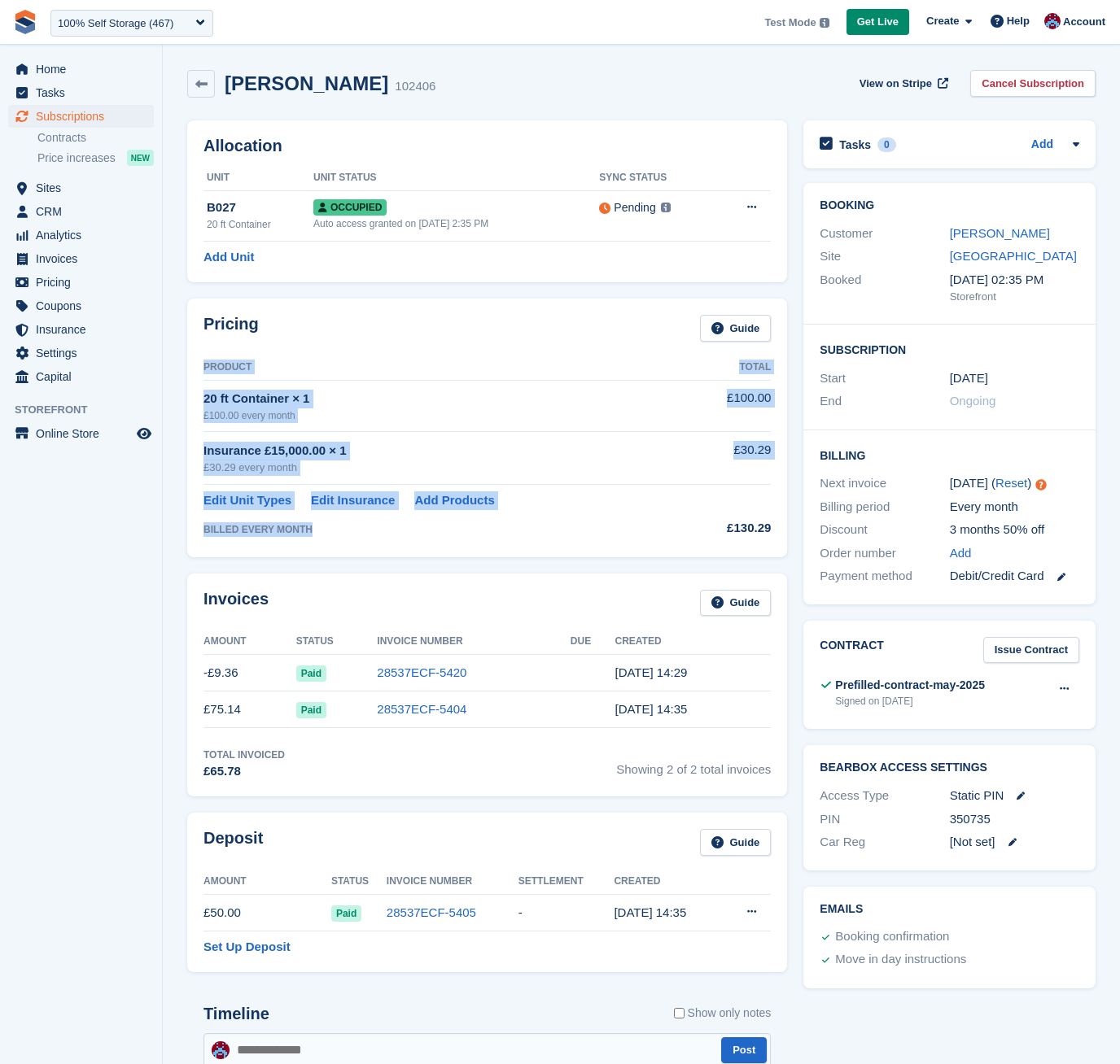
drag, startPoint x: 203, startPoint y: 529, endPoint x: 313, endPoint y: 534, distance: 110.1
click at [313, 534] on div "Pricing Guide Product Total 20 ft Container × 1 £100.00 every month £100.00 Ins…" at bounding box center [486, 427] width 599 height 258
click at [313, 534] on div "BILLED EVERY MONTH" at bounding box center [450, 530] width 493 height 15
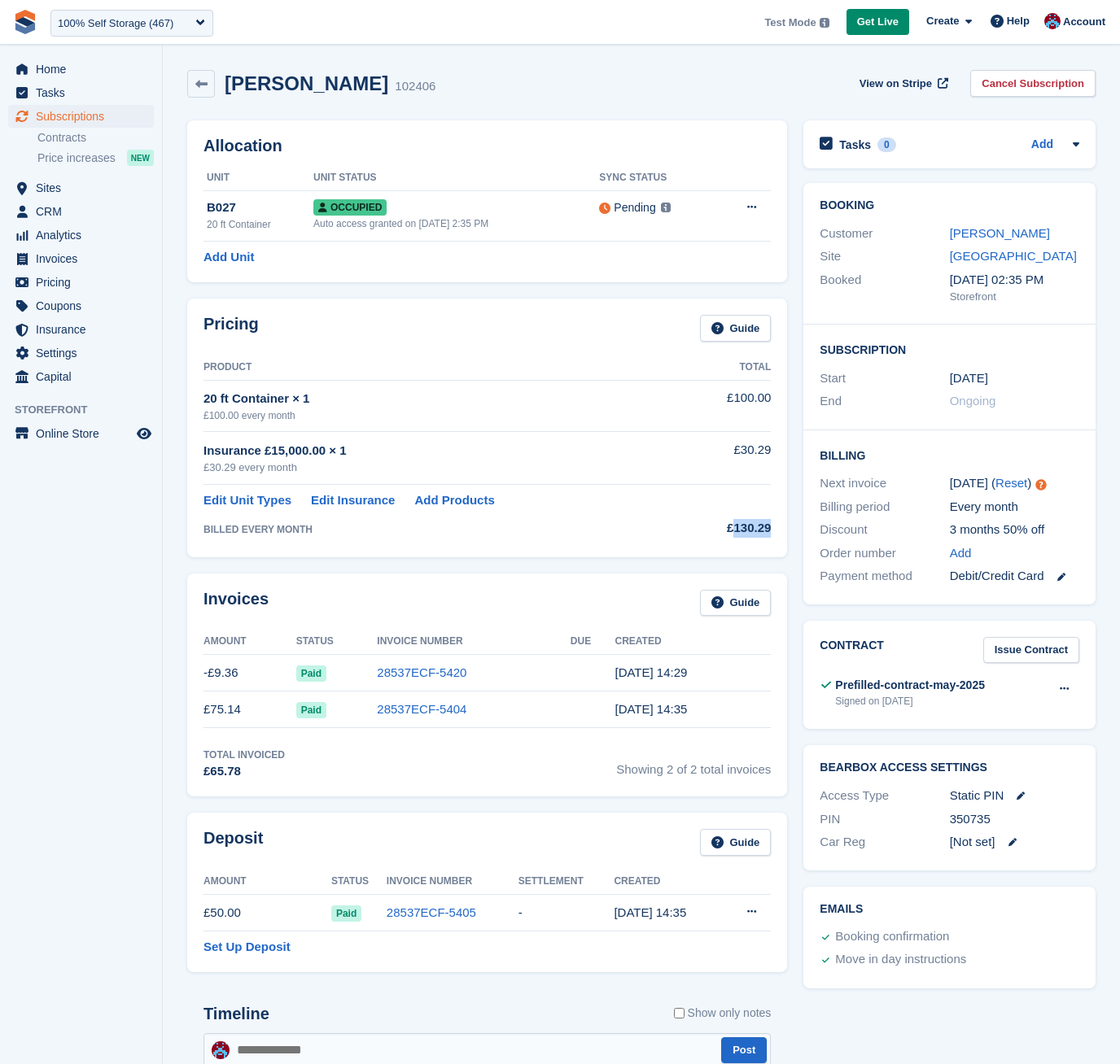
click at [735, 525] on div "£130.29" at bounding box center [734, 528] width 75 height 19
